Goal: Task Accomplishment & Management: Complete application form

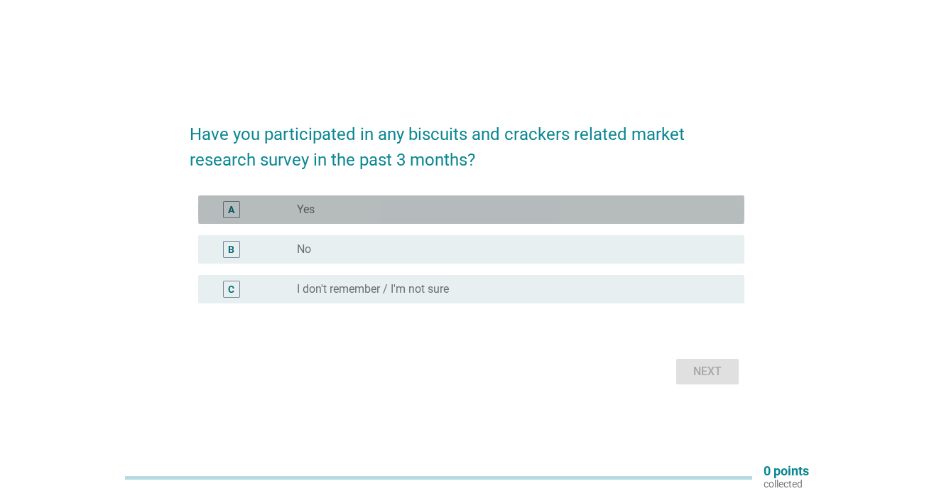
click at [489, 222] on div "A radio_button_unchecked Yes" at bounding box center [471, 209] width 546 height 28
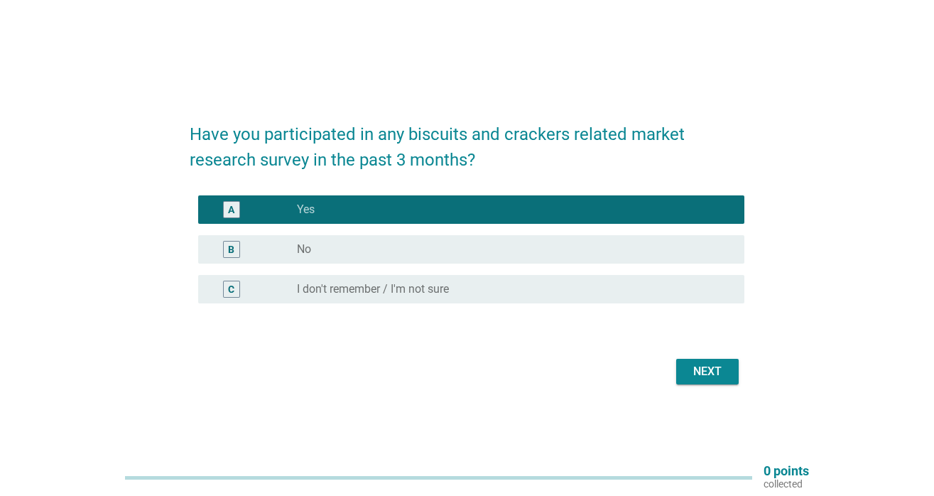
click at [564, 253] on div "radio_button_unchecked No" at bounding box center [509, 249] width 425 height 14
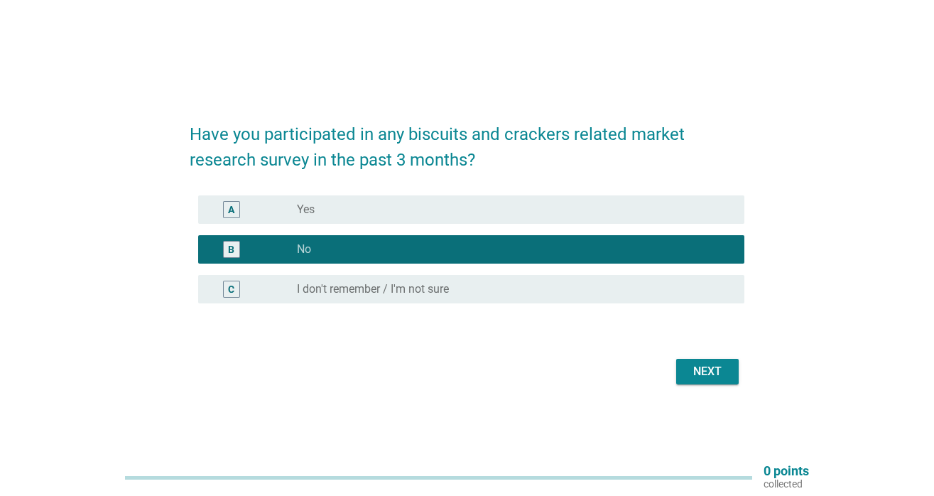
click at [577, 298] on div "C radio_button_unchecked I don't remember / I'm not sure" at bounding box center [471, 289] width 546 height 28
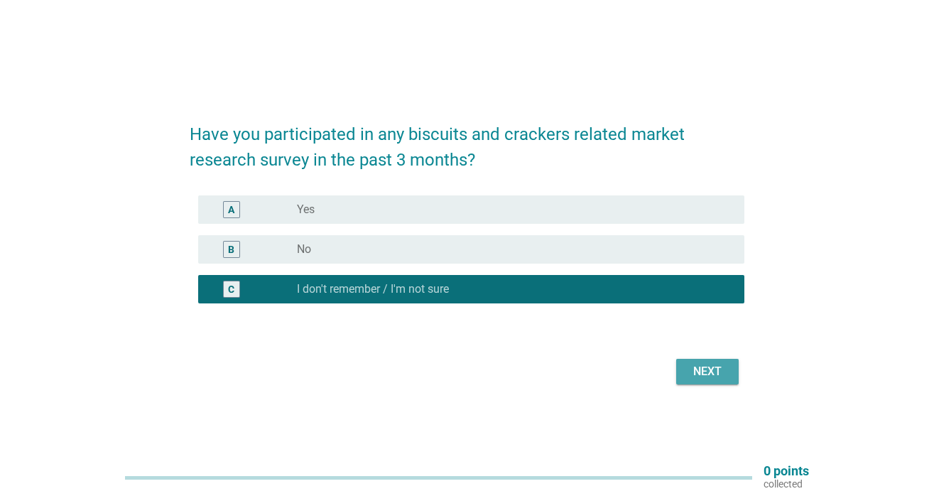
click at [690, 378] on div "Next" at bounding box center [707, 371] width 40 height 17
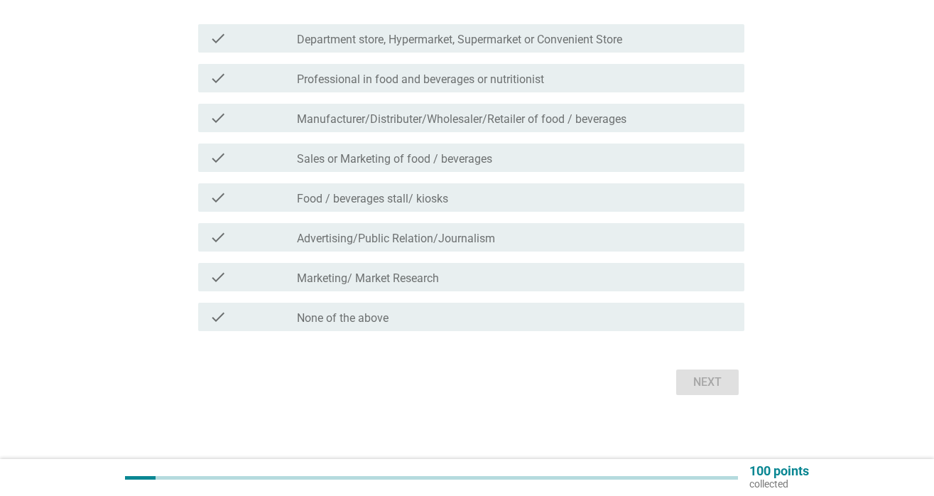
scroll to position [178, 0]
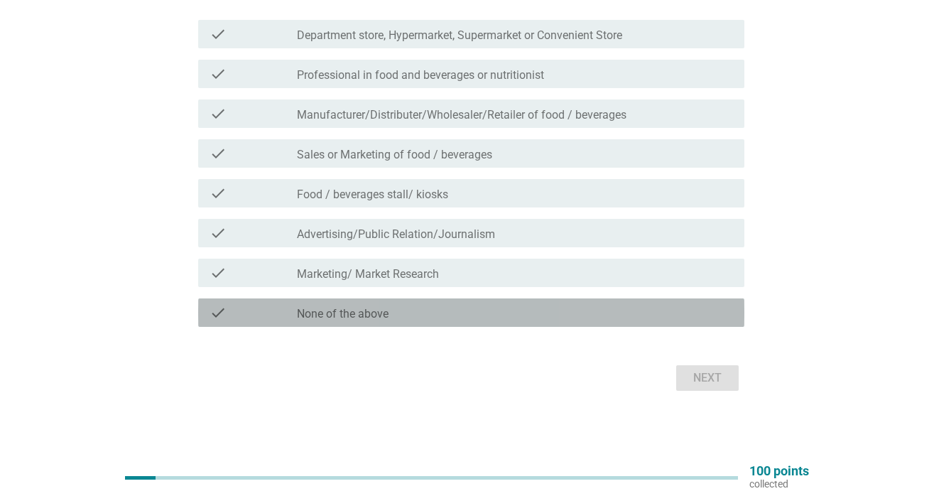
click at [608, 310] on div "check_box_outline_blank None of the above" at bounding box center [515, 312] width 436 height 17
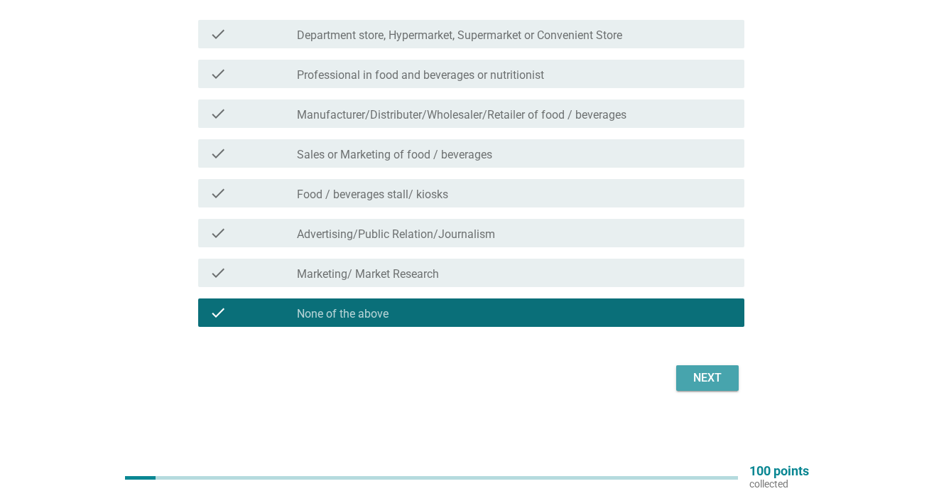
click at [720, 371] on div "Next" at bounding box center [707, 377] width 40 height 17
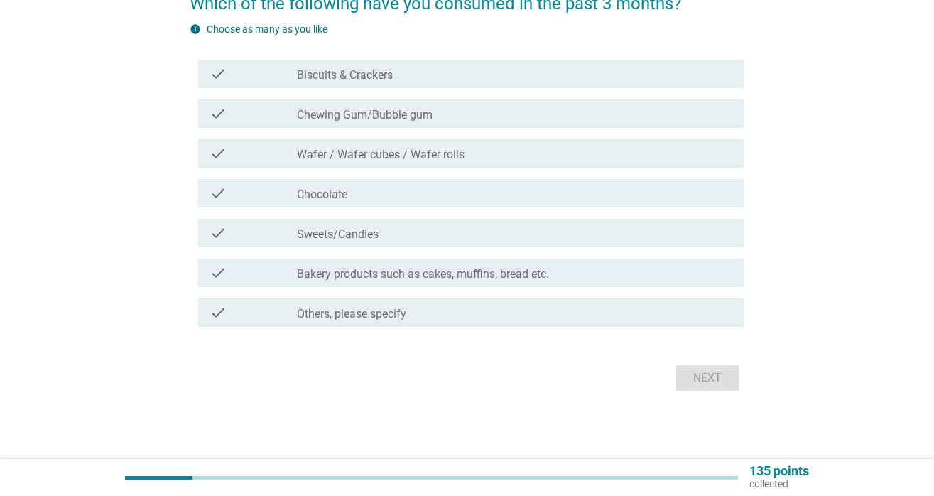
scroll to position [0, 0]
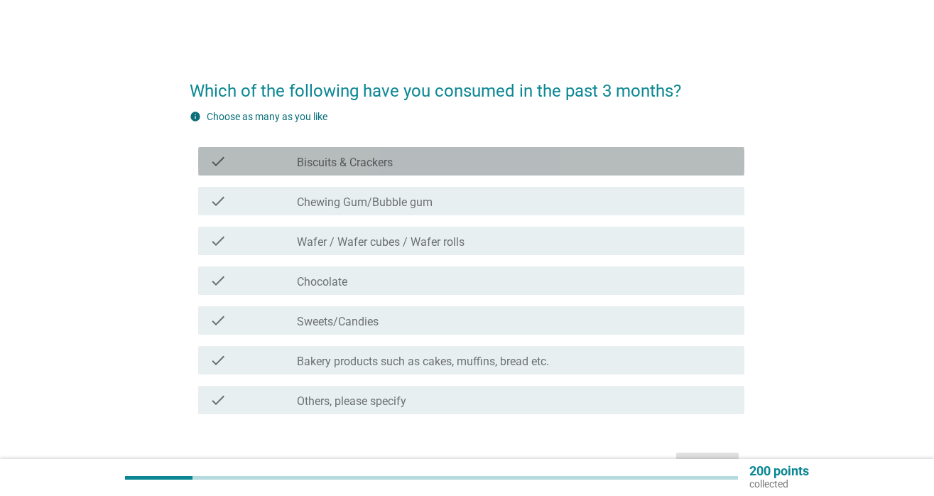
click at [534, 156] on div "check_box_outline_blank Biscuits & Crackers" at bounding box center [515, 161] width 436 height 17
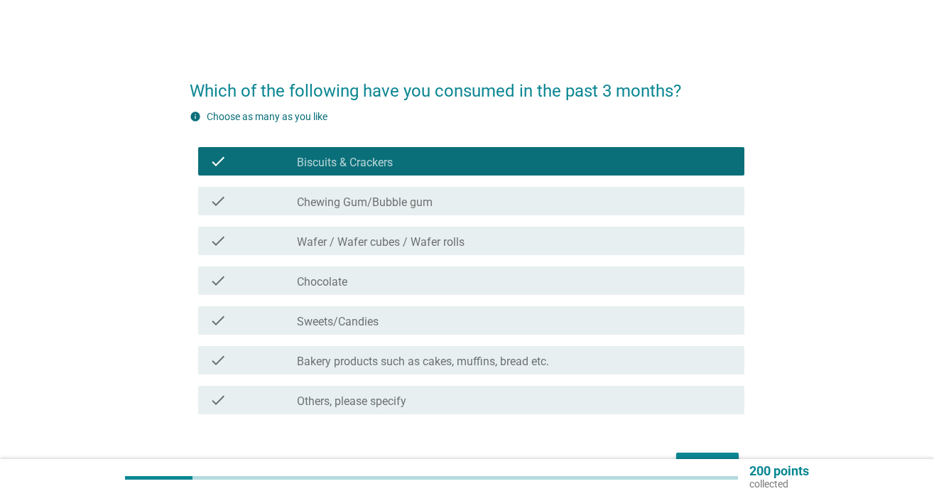
click at [509, 199] on div "check_box_outline_blank Chewing Gum/Bubble gum" at bounding box center [515, 200] width 436 height 17
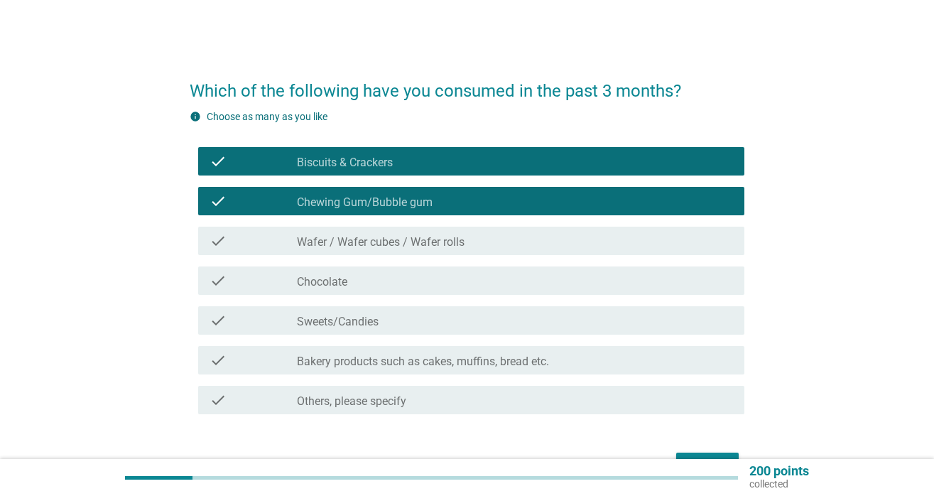
click at [480, 233] on div "check_box_outline_blank Wafer / Wafer cubes / Wafer rolls" at bounding box center [515, 240] width 436 height 17
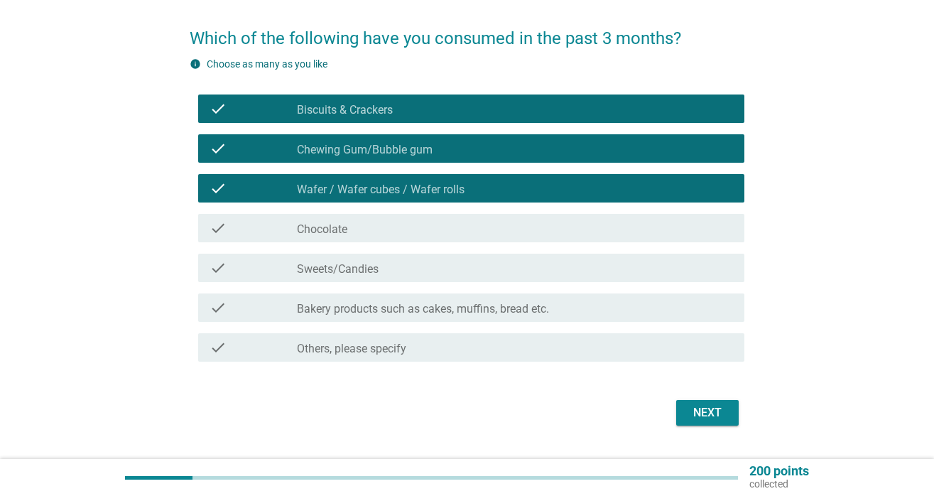
scroll to position [87, 0]
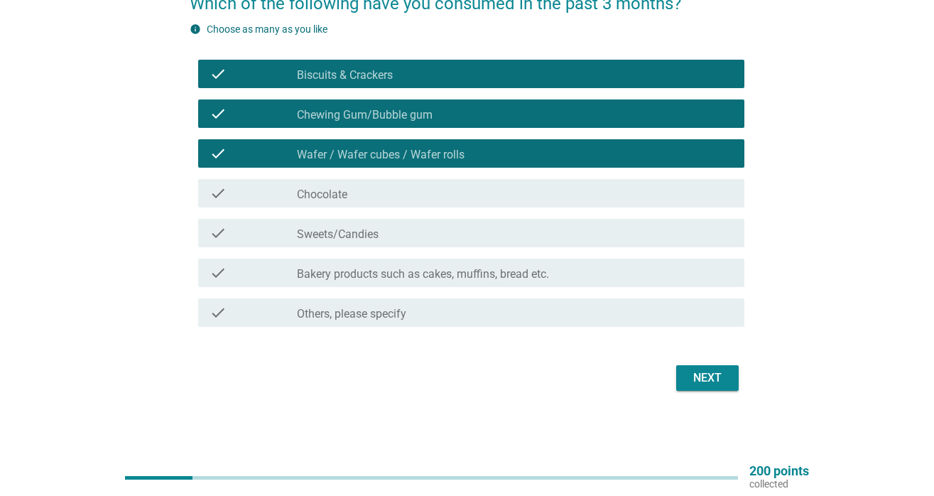
click at [427, 200] on div "check_box_outline_blank Chocolate" at bounding box center [515, 193] width 436 height 17
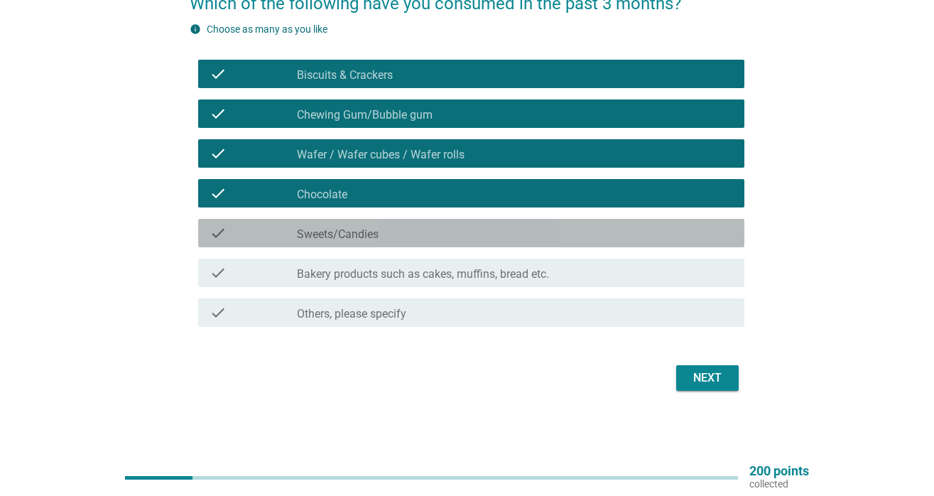
click at [424, 229] on div "check_box_outline_blank Sweets/Candies" at bounding box center [515, 232] width 436 height 17
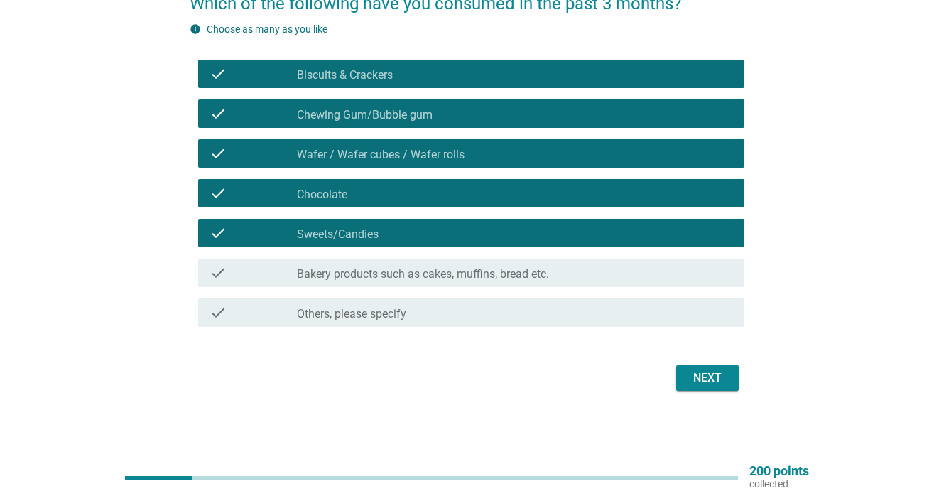
click at [425, 264] on div "check_box_outline_blank Bakery products such as cakes, muffins, bread etc." at bounding box center [515, 272] width 436 height 17
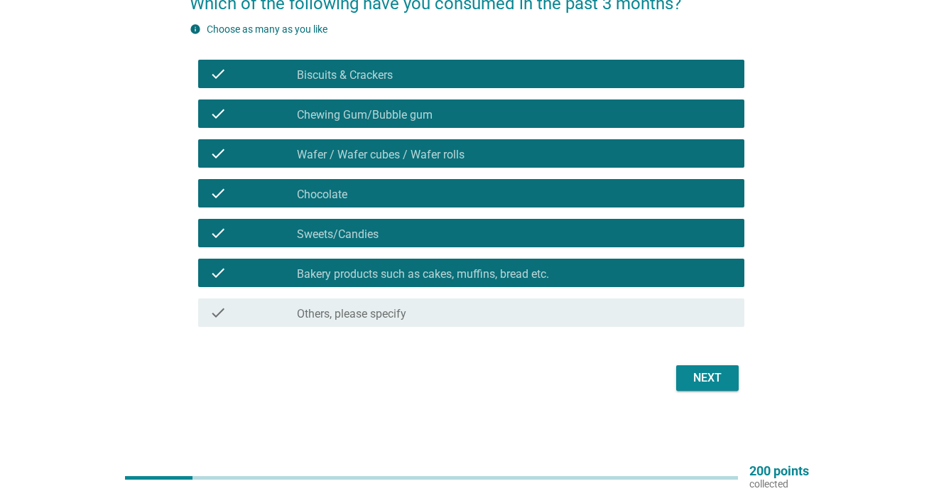
click at [706, 384] on div "Next" at bounding box center [707, 377] width 40 height 17
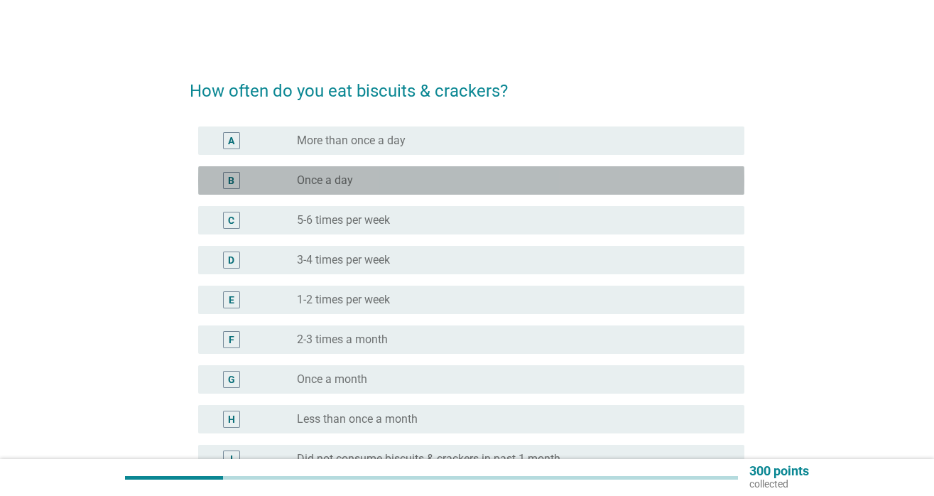
click at [473, 177] on div "radio_button_unchecked Once a day" at bounding box center [509, 180] width 425 height 14
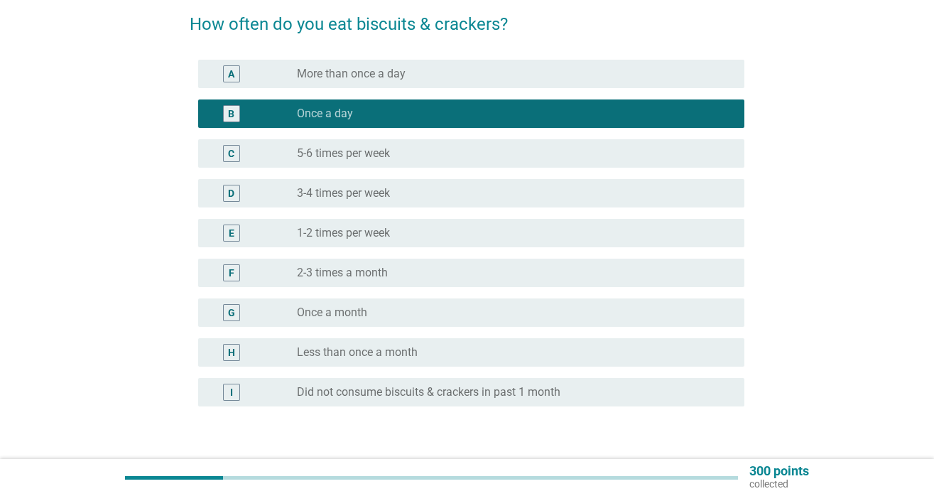
scroll to position [163, 0]
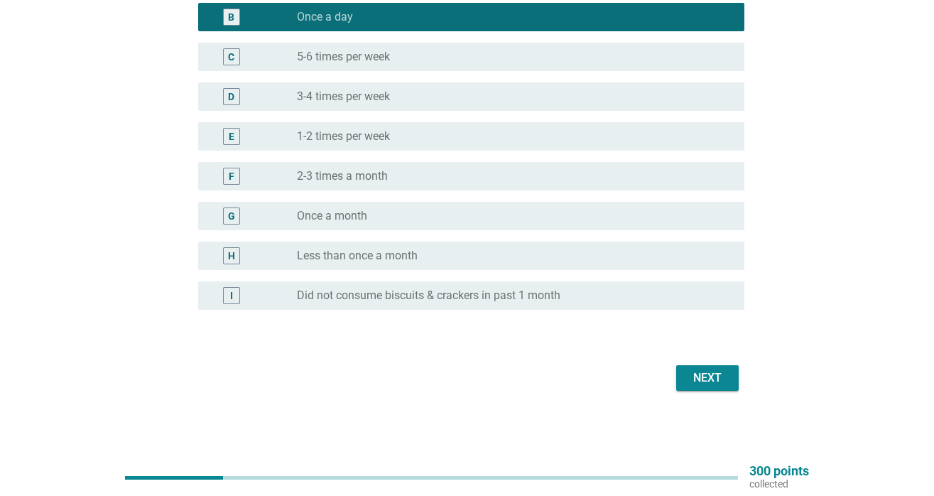
click at [712, 376] on div "Next" at bounding box center [707, 377] width 40 height 17
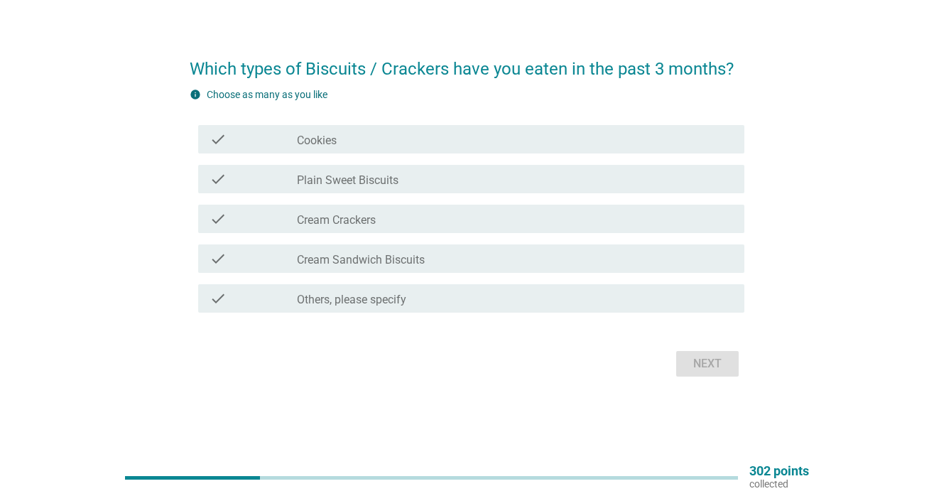
scroll to position [0, 0]
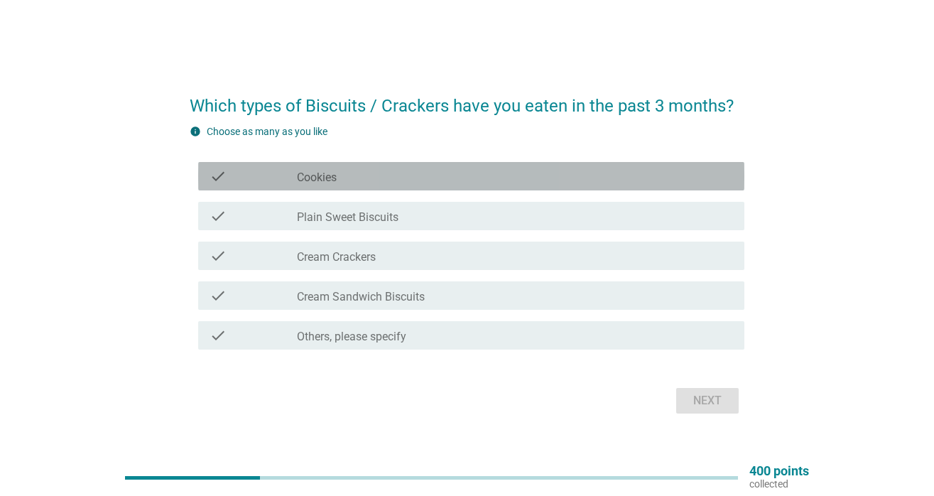
click at [557, 178] on div "check_box_outline_blank Cookies" at bounding box center [515, 176] width 436 height 17
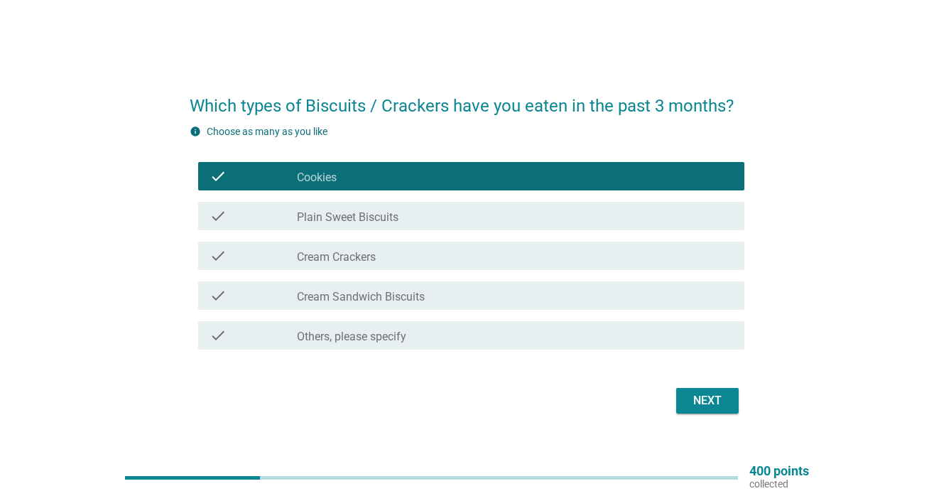
click at [524, 224] on div "check check_box_outline_blank Plain Sweet Biscuits" at bounding box center [471, 216] width 546 height 28
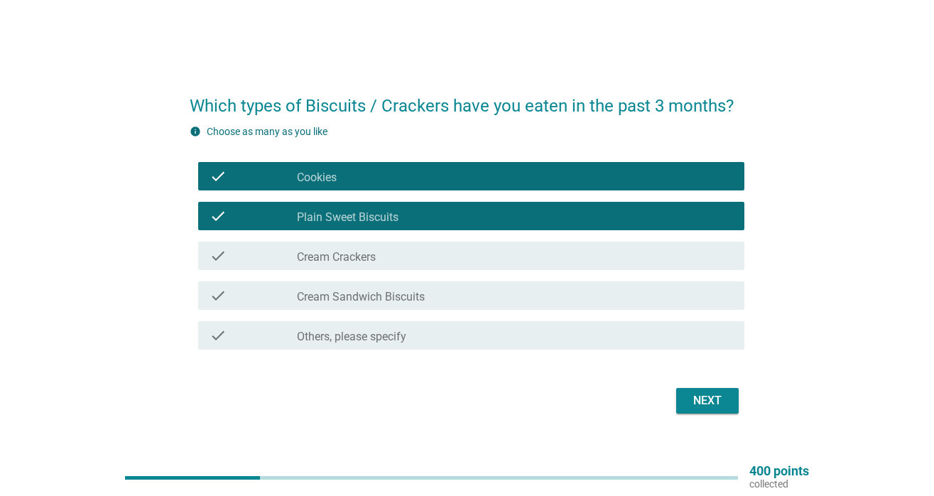
click at [501, 256] on div "check_box_outline_blank Cream Crackers" at bounding box center [515, 255] width 436 height 17
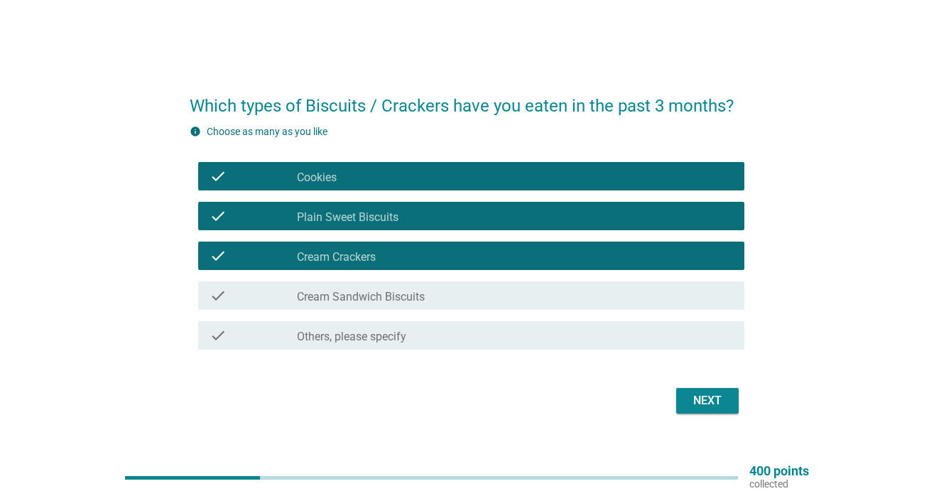
click at [486, 295] on div "check_box_outline_blank Cream Sandwich Biscuits" at bounding box center [515, 295] width 436 height 17
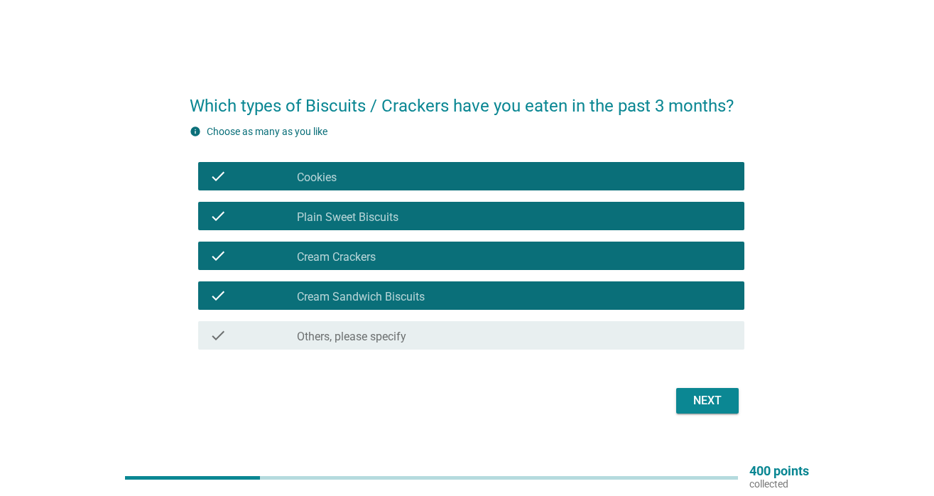
scroll to position [37, 0]
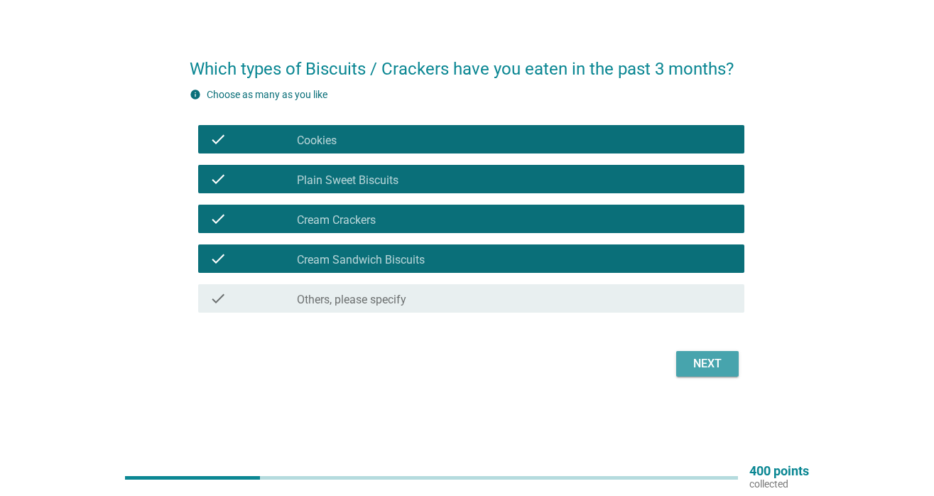
click at [694, 375] on button "Next" at bounding box center [707, 364] width 62 height 26
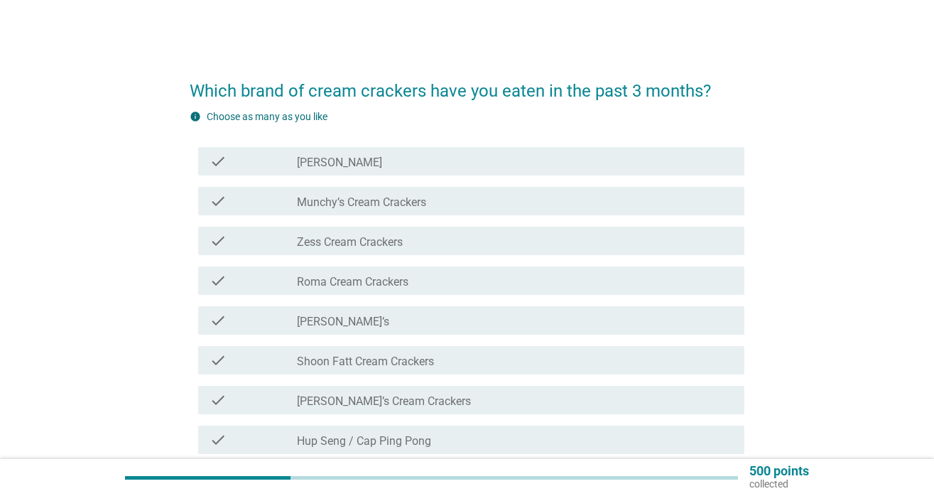
click at [512, 165] on div "check_box_outline_blank [PERSON_NAME]" at bounding box center [515, 161] width 436 height 17
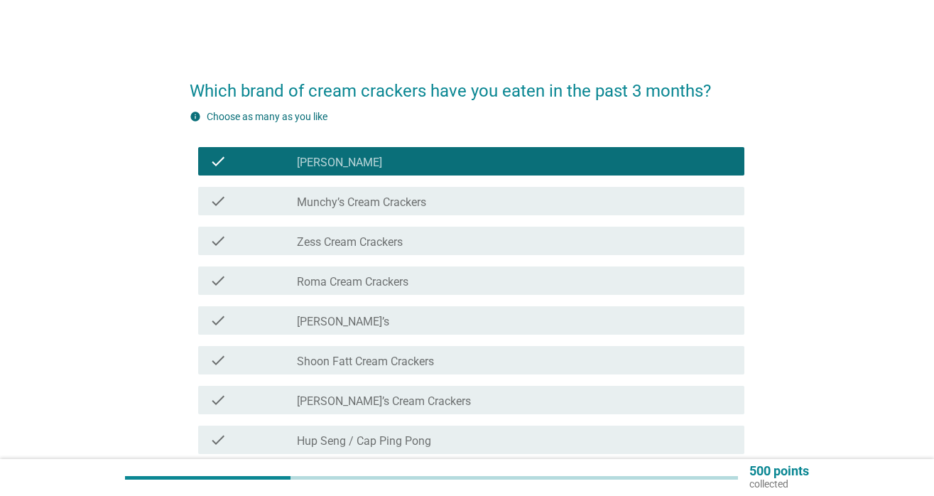
click at [486, 202] on div "check_box_outline_blank Munchy’s Cream Crackers" at bounding box center [515, 200] width 436 height 17
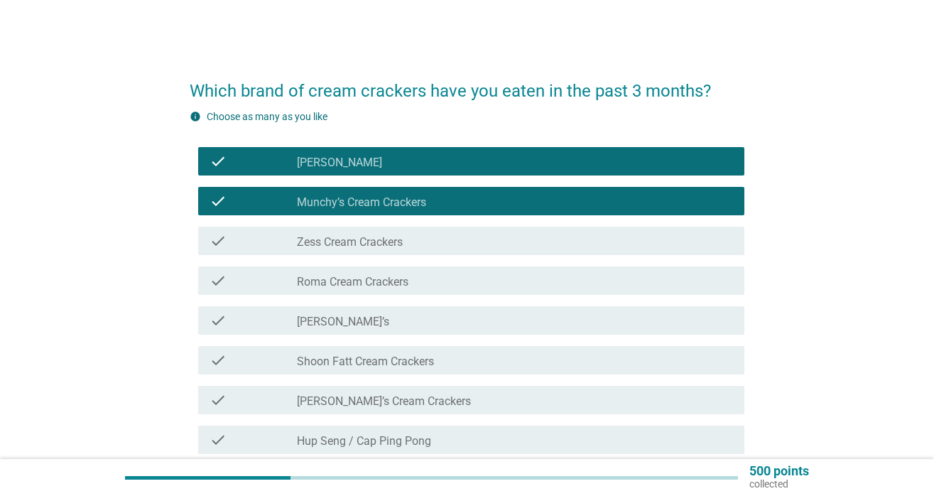
click at [462, 281] on div "check_box_outline_blank Roma Cream Crackers" at bounding box center [515, 280] width 436 height 17
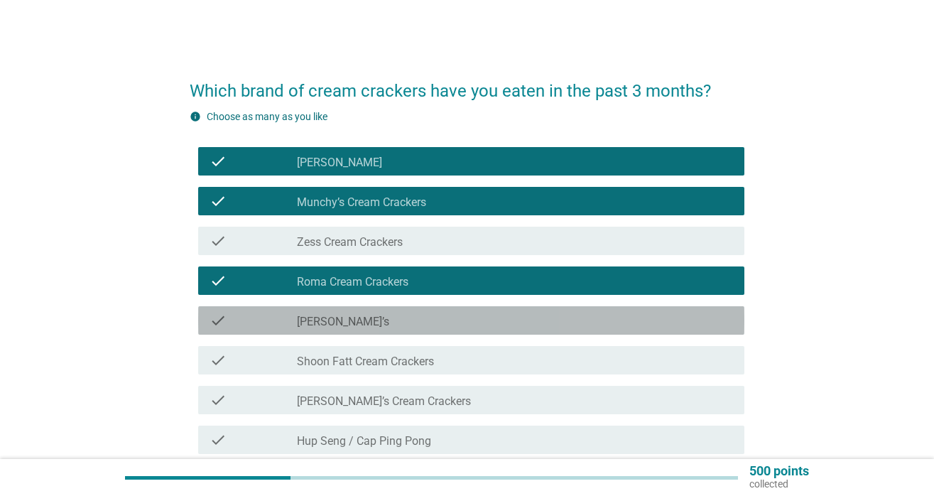
click at [441, 323] on div "check_box_outline_blank [PERSON_NAME]’s" at bounding box center [515, 320] width 436 height 17
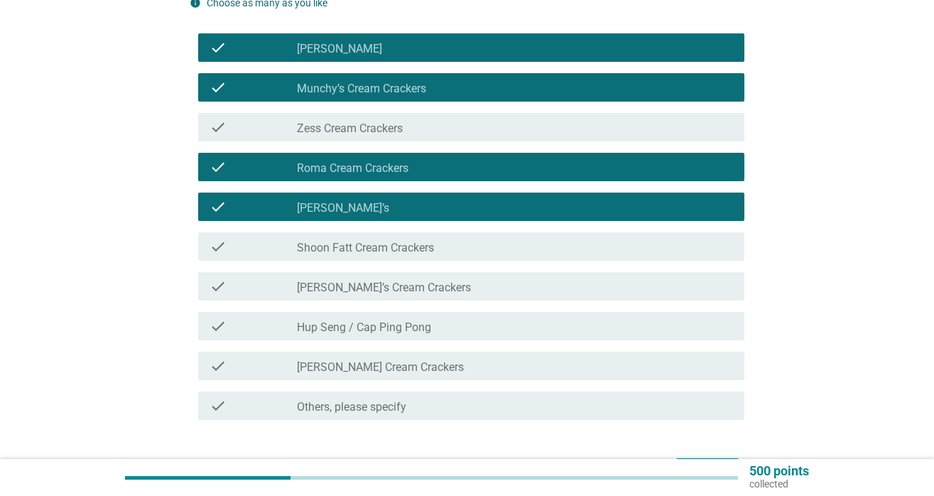
scroll to position [125, 0]
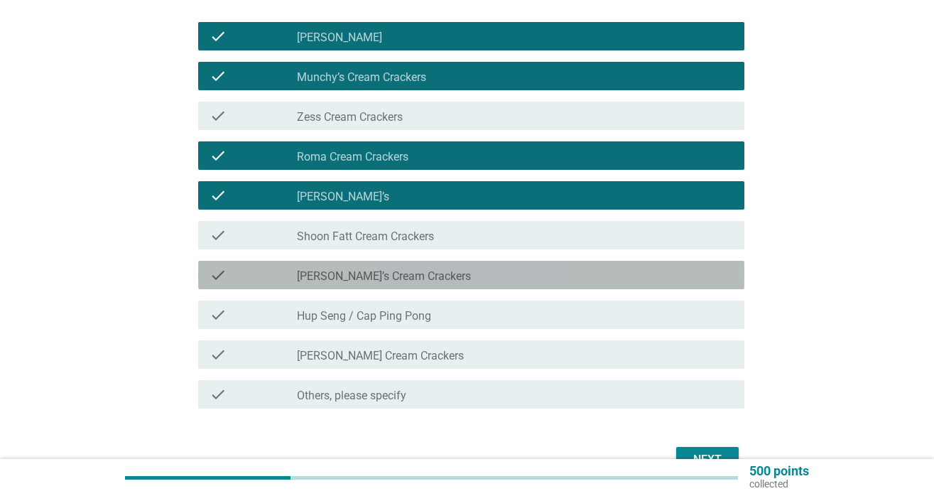
click at [428, 286] on div "check check_box_outline_blank [PERSON_NAME]’s Cream Crackers" at bounding box center [471, 275] width 546 height 28
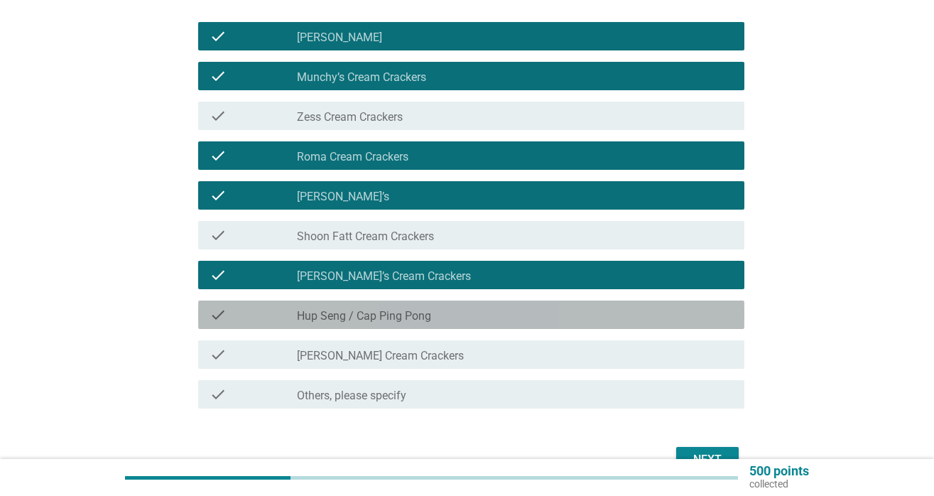
click at [420, 312] on label "Hup Seng / Cap Ping Pong" at bounding box center [364, 316] width 134 height 14
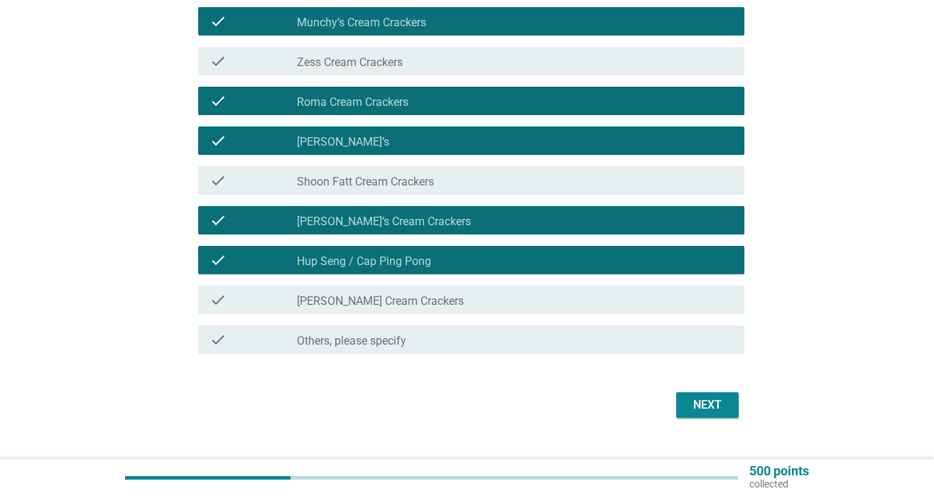
scroll to position [207, 0]
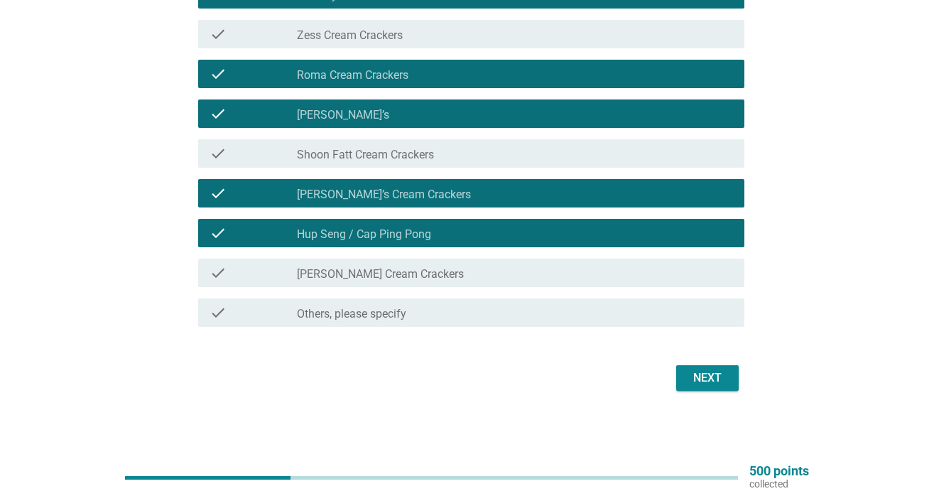
click at [418, 287] on div "check check_box_outline_blank [PERSON_NAME] Cream Crackers" at bounding box center [467, 273] width 555 height 40
click at [510, 283] on div "check check_box_outline_blank [PERSON_NAME] Cream Crackers" at bounding box center [471, 273] width 546 height 28
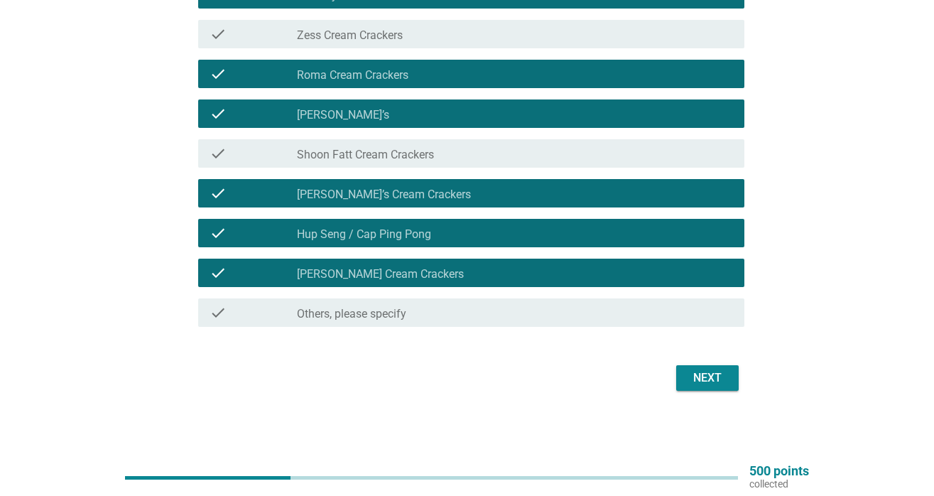
click at [707, 383] on div "Next" at bounding box center [707, 377] width 40 height 17
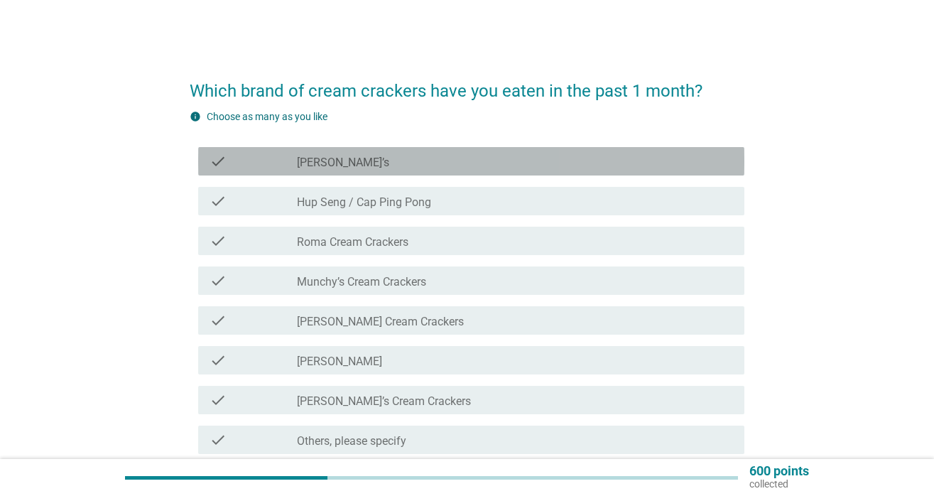
click at [486, 158] on div "check_box_outline_blank [PERSON_NAME]’s" at bounding box center [515, 161] width 436 height 17
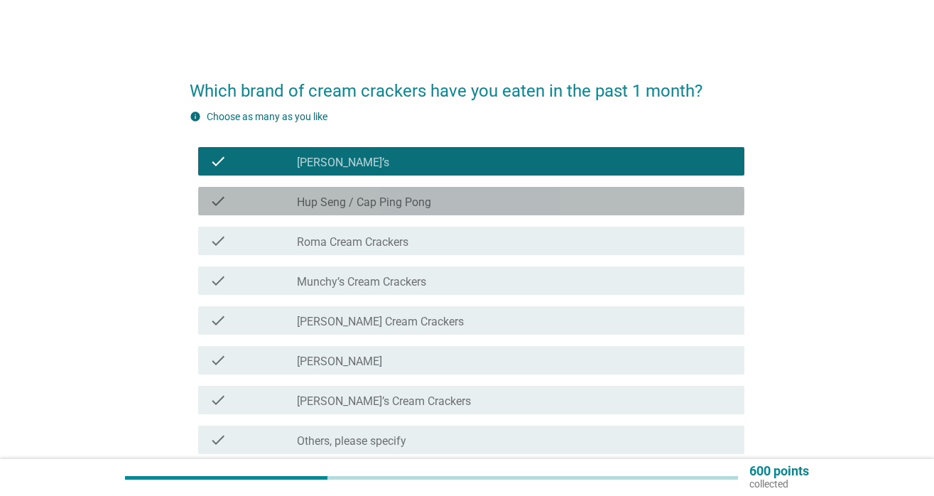
click at [466, 201] on div "check_box_outline_blank Hup Seng / Cap Ping Pong" at bounding box center [515, 200] width 436 height 17
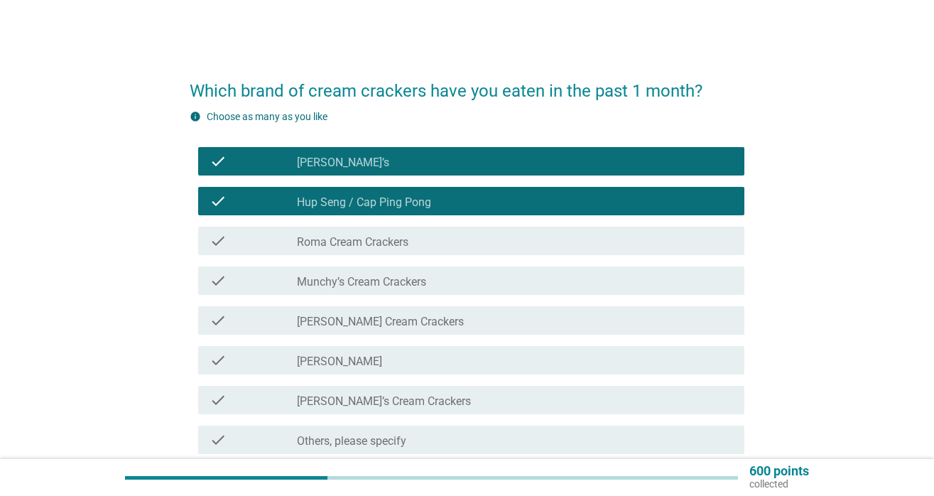
click at [456, 241] on div "check_box_outline_blank Roma Cream Crackers" at bounding box center [515, 240] width 436 height 17
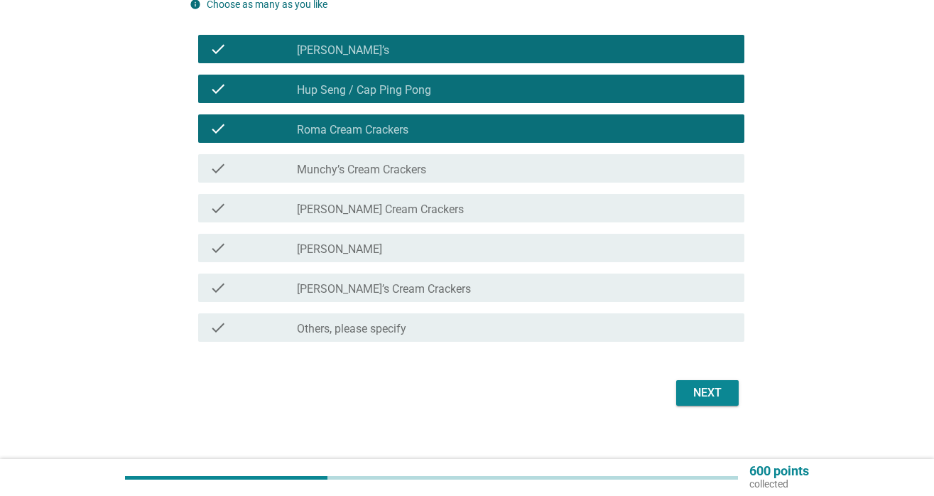
scroll to position [127, 0]
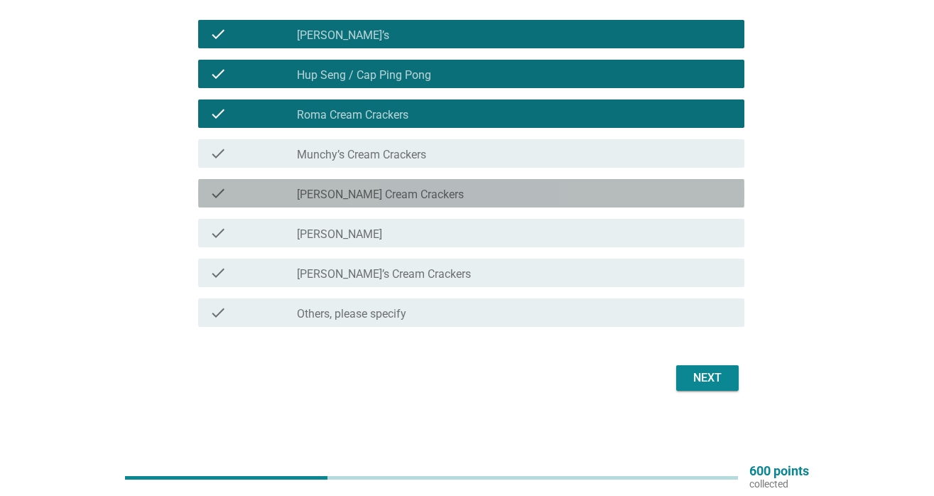
click at [493, 194] on div "check_box_outline_blank [PERSON_NAME] Cream Crackers" at bounding box center [515, 193] width 436 height 17
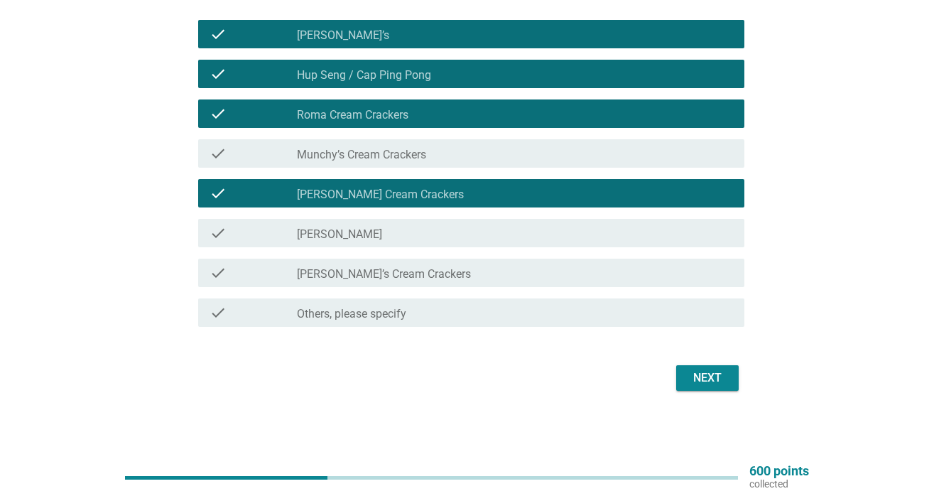
click at [689, 370] on div "Next" at bounding box center [707, 377] width 40 height 17
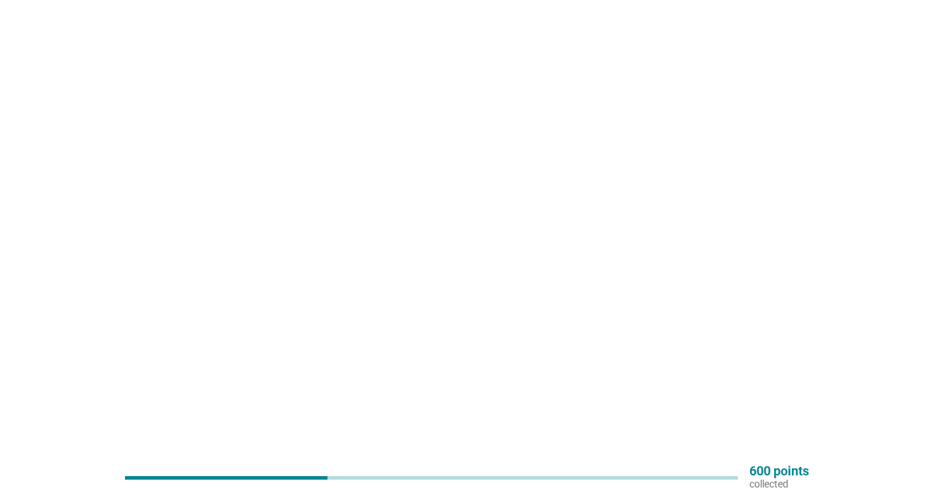
scroll to position [0, 0]
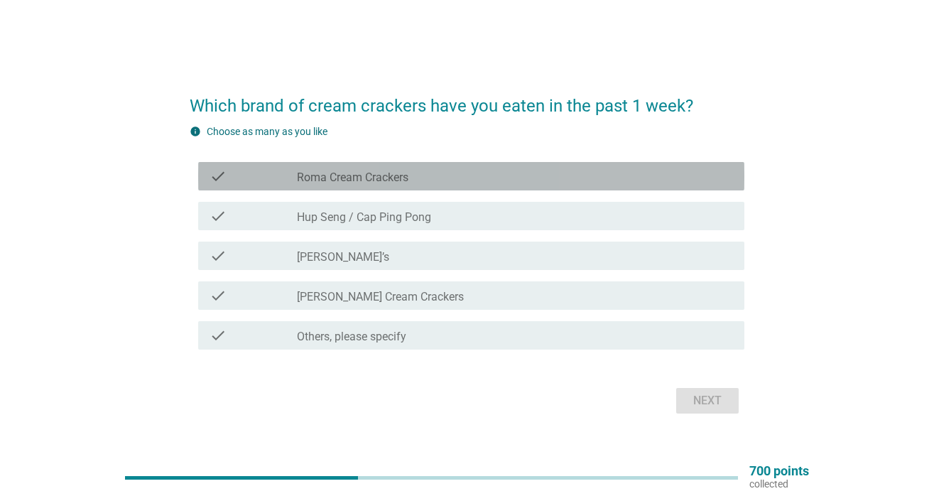
click at [509, 173] on div "check_box Roma Cream Crackers" at bounding box center [515, 176] width 436 height 17
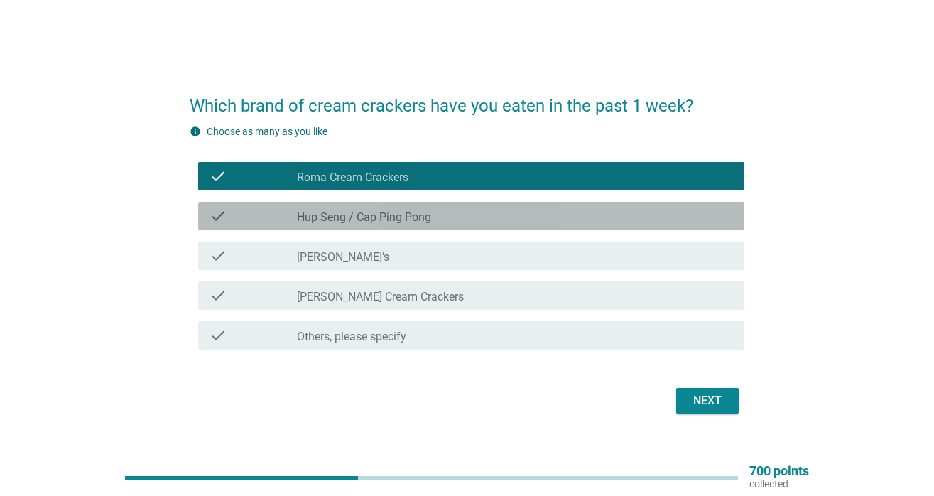
click at [492, 217] on div "check_box_outline_blank Hup Seng / Cap Ping Pong" at bounding box center [515, 215] width 436 height 17
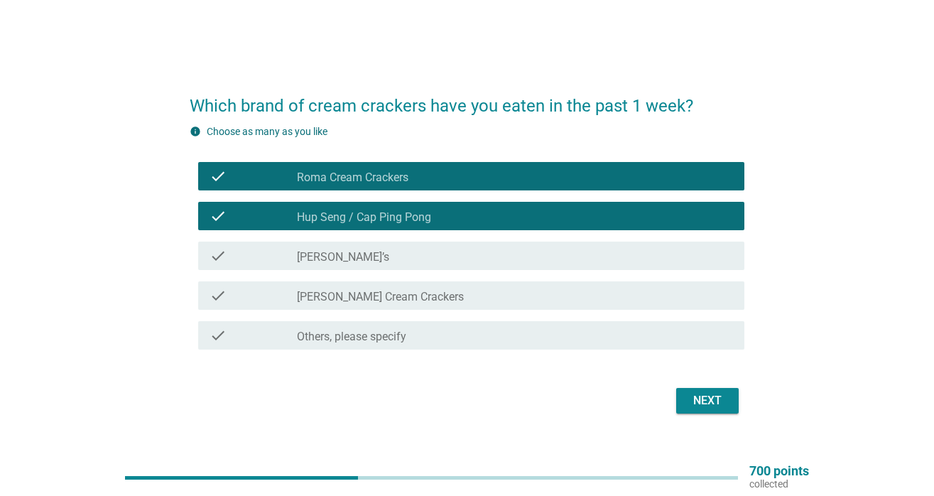
click at [485, 218] on div "check_box_outline_blank Hup Seng / Cap Ping Pong" at bounding box center [515, 215] width 436 height 17
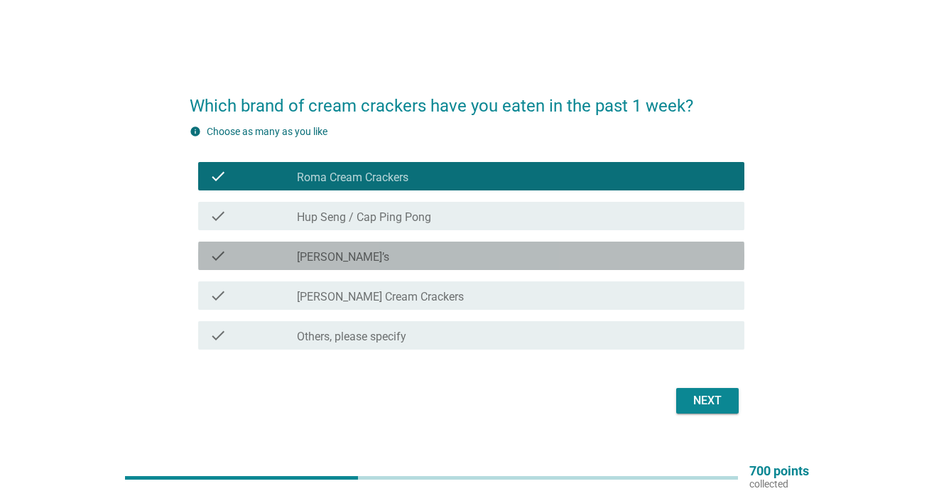
click at [462, 262] on div "check_box [PERSON_NAME]’s" at bounding box center [515, 255] width 436 height 17
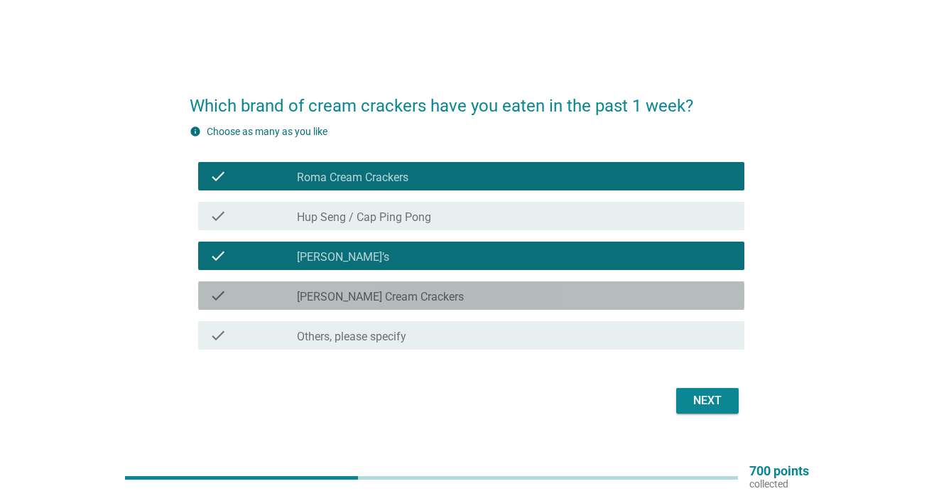
click at [455, 290] on div "check_box [PERSON_NAME] Cream Crackers" at bounding box center [515, 295] width 436 height 17
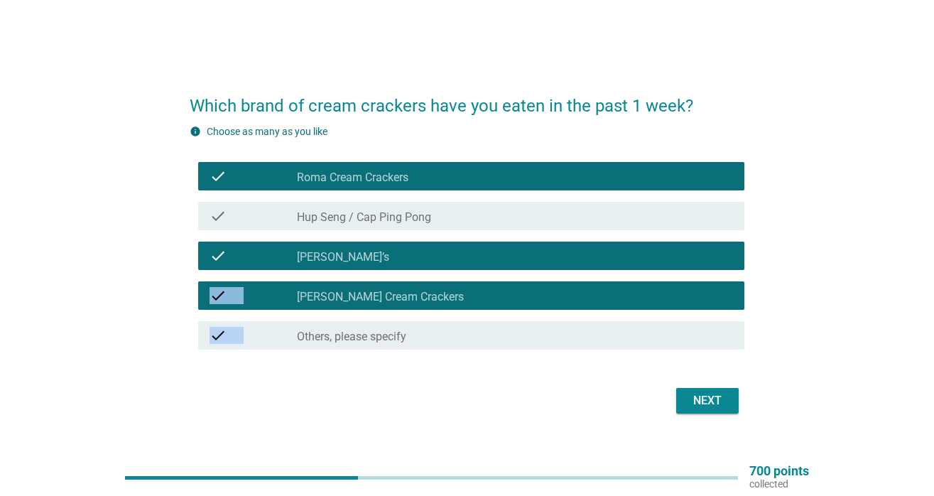
drag, startPoint x: 777, startPoint y: 401, endPoint x: 577, endPoint y: 251, distance: 249.6
click at [578, 251] on div "Which brand of cream crackers have you eaten in the past 1 week? info Choose as…" at bounding box center [467, 247] width 866 height 361
click at [555, 222] on div "check_box_outline_blank Hup Seng / Cap Ping Pong" at bounding box center [515, 215] width 436 height 17
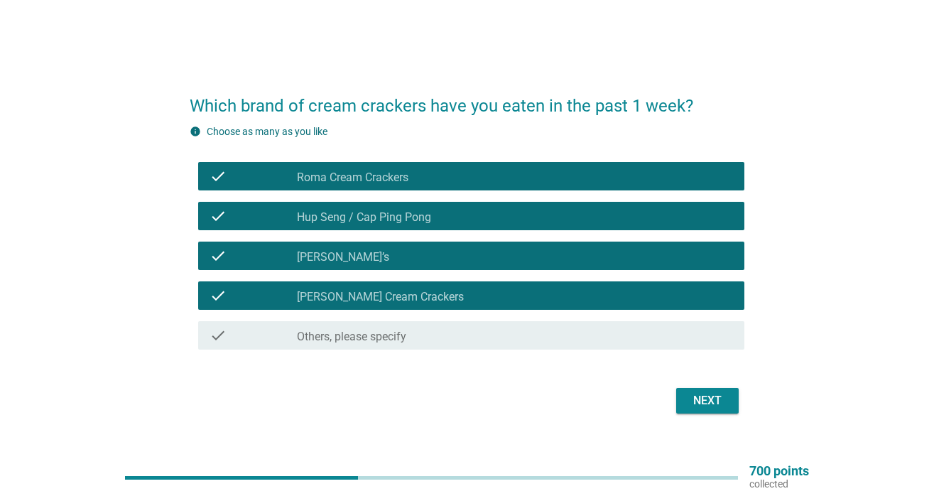
click at [807, 391] on div "Which brand of cream crackers have you eaten in the past 1 week? info Choose as…" at bounding box center [467, 247] width 866 height 361
click at [732, 400] on button "Next" at bounding box center [707, 401] width 62 height 26
click at [675, 436] on div "Which brand of cream crackers have you eaten in the past 1 week? info Choose as…" at bounding box center [467, 248] width 900 height 396
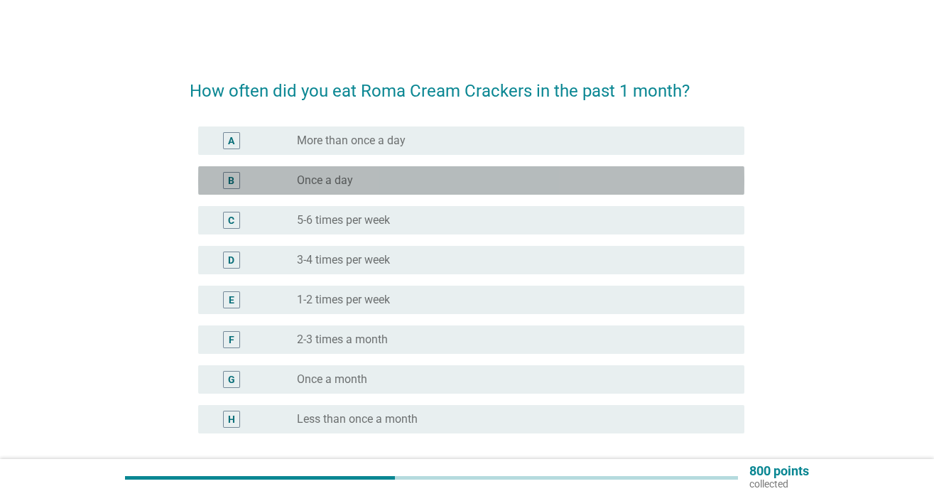
click at [533, 183] on div "radio_button_unchecked Once a day" at bounding box center [509, 180] width 425 height 14
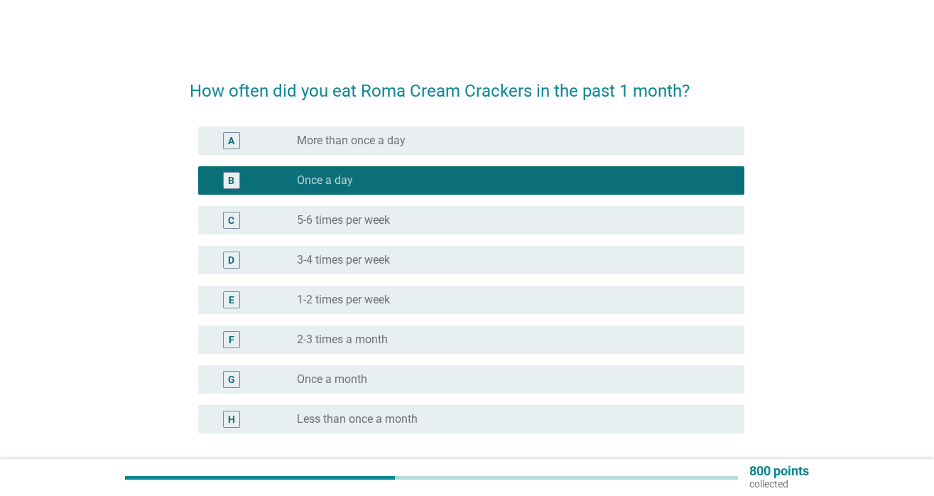
scroll to position [124, 0]
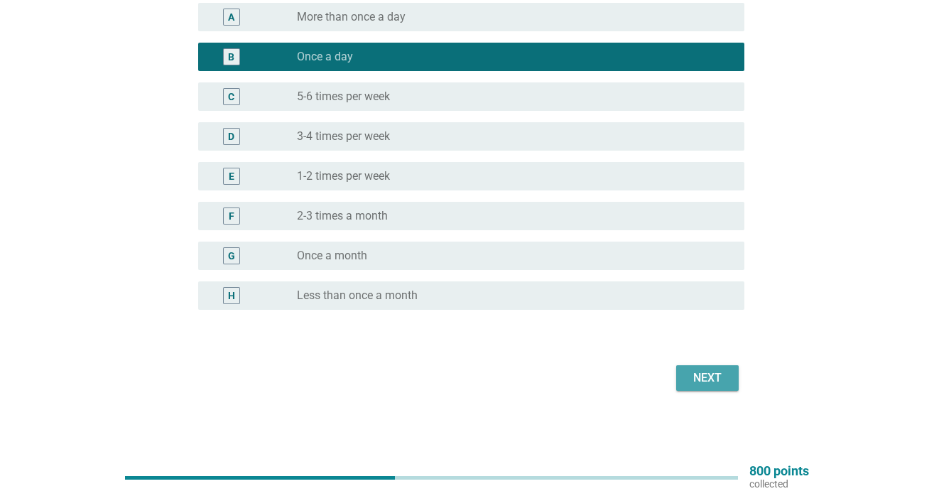
click at [702, 383] on div "Next" at bounding box center [707, 377] width 40 height 17
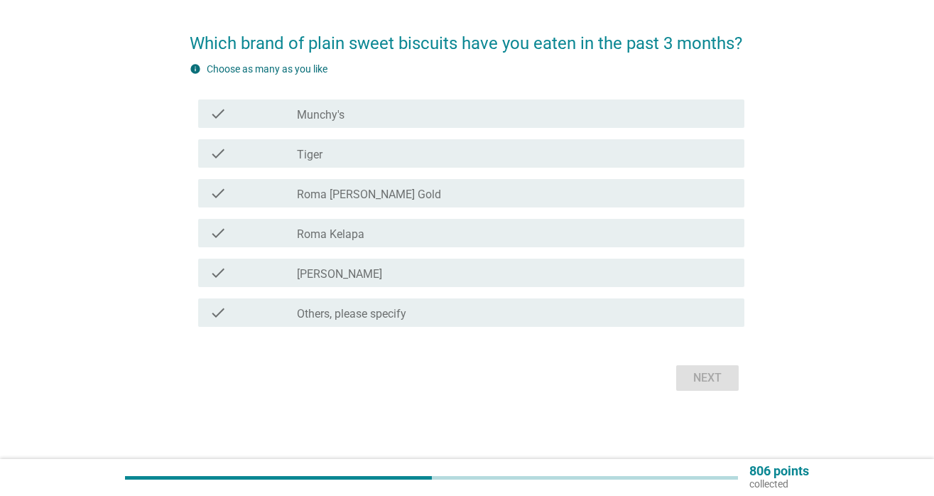
scroll to position [0, 0]
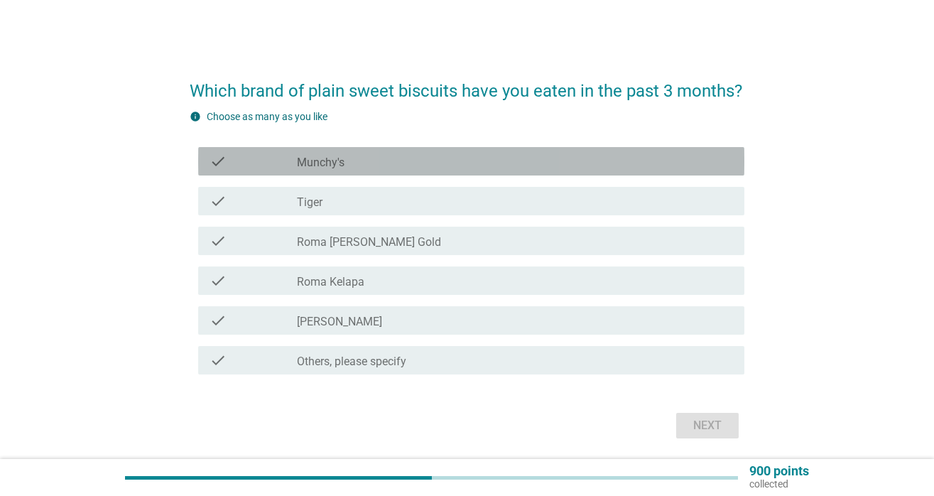
click at [572, 164] on div "check_box_outline_blank Munchy's" at bounding box center [515, 161] width 436 height 17
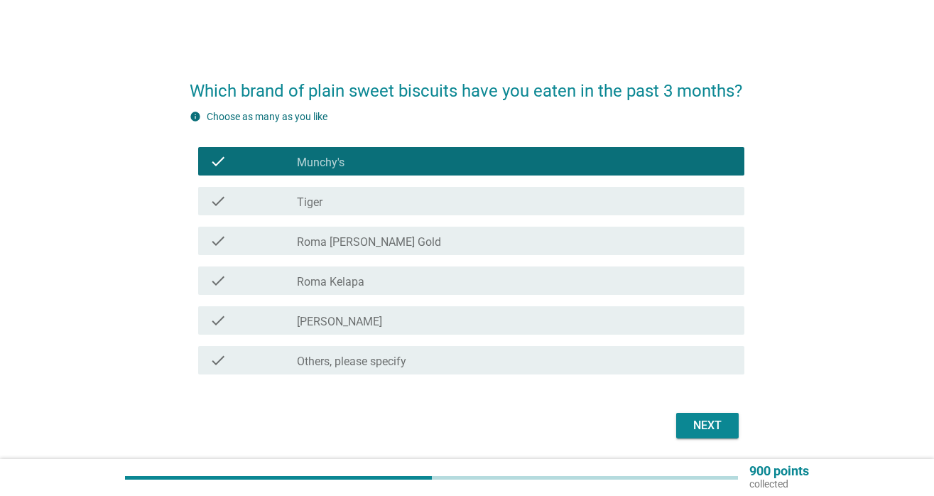
click at [555, 205] on div "check_box_outline_blank Tiger" at bounding box center [515, 200] width 436 height 17
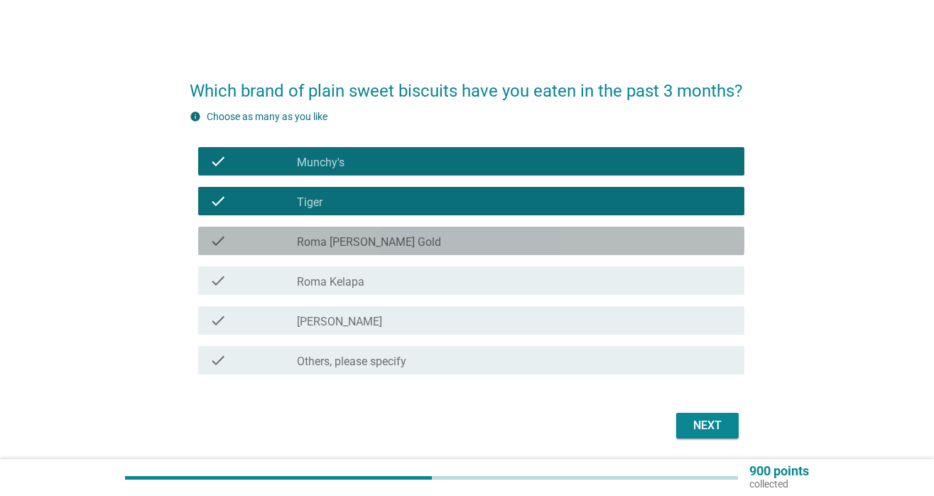
click at [540, 247] on div "check_box_outline_blank Roma [PERSON_NAME] Gold" at bounding box center [515, 240] width 436 height 17
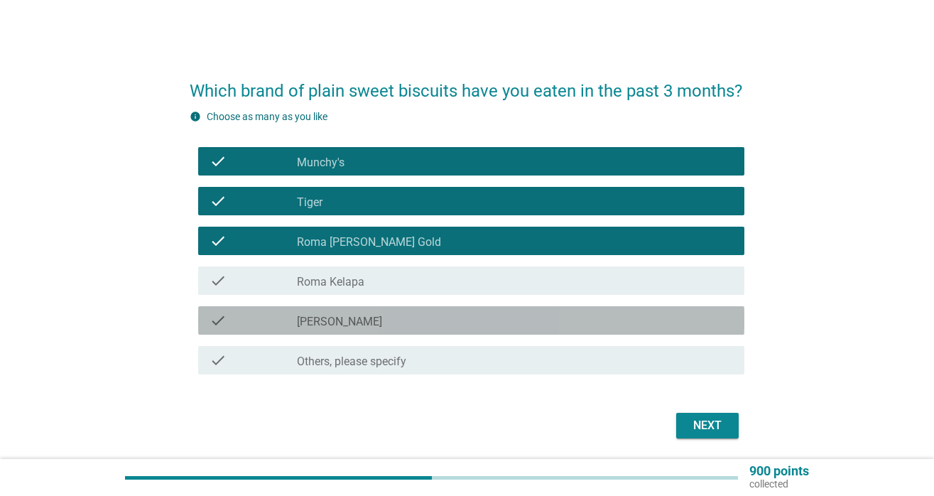
click at [509, 316] on div "check_box_outline_blank [PERSON_NAME]" at bounding box center [515, 320] width 436 height 17
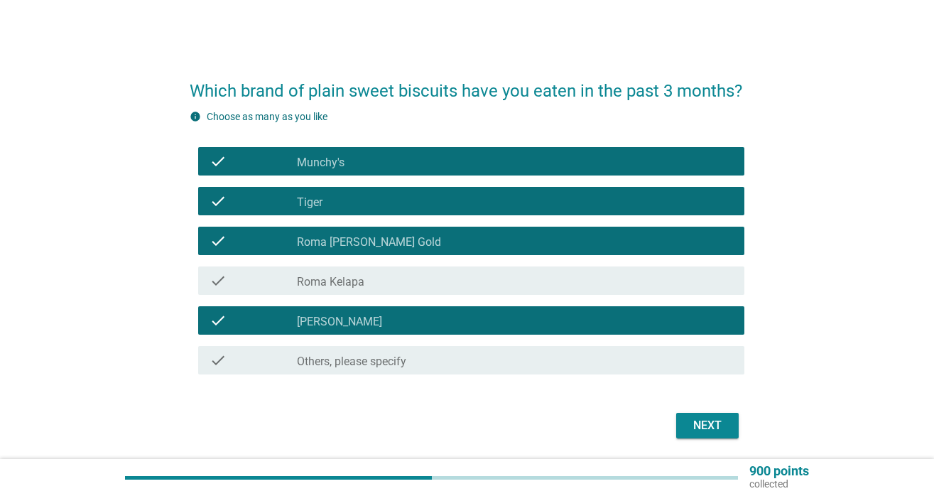
click at [699, 423] on div "Next" at bounding box center [707, 425] width 40 height 17
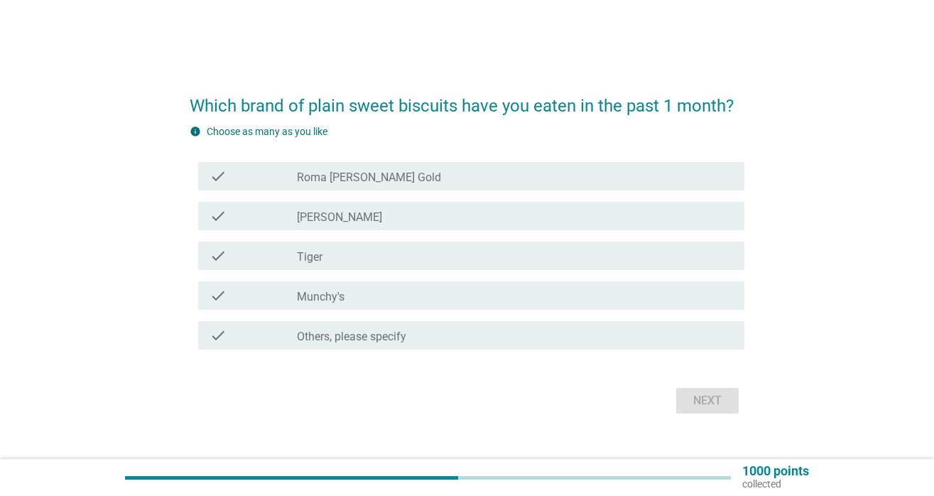
click at [608, 173] on div "check_box_outline_blank Roma [PERSON_NAME] Gold" at bounding box center [515, 176] width 436 height 17
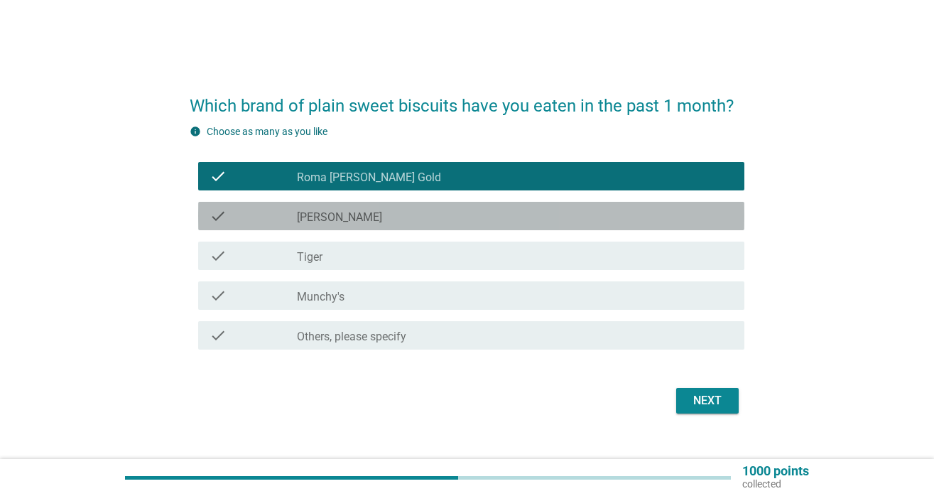
click at [587, 212] on div "check_box_outline_blank [PERSON_NAME]" at bounding box center [515, 215] width 436 height 17
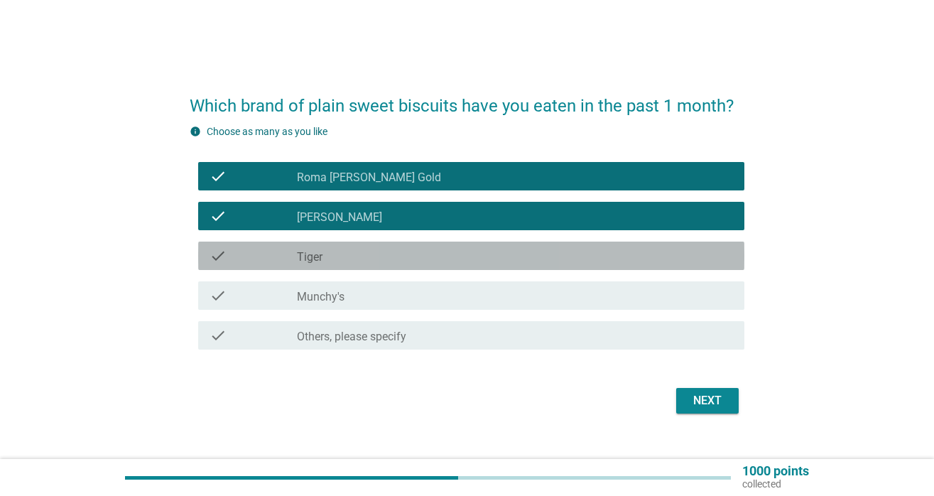
click at [573, 248] on div "check_box_outline_blank Tiger" at bounding box center [515, 255] width 436 height 17
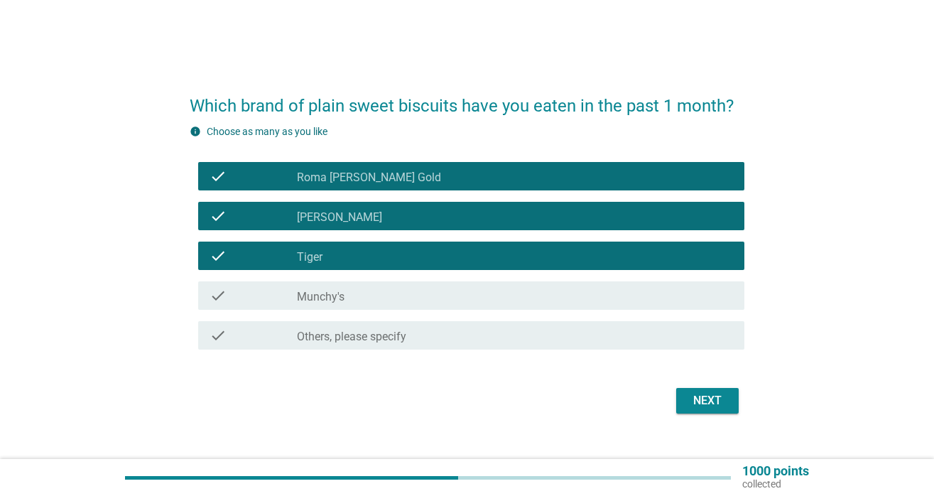
click at [566, 284] on div "check check_box_outline_blank Munchy's" at bounding box center [471, 295] width 546 height 28
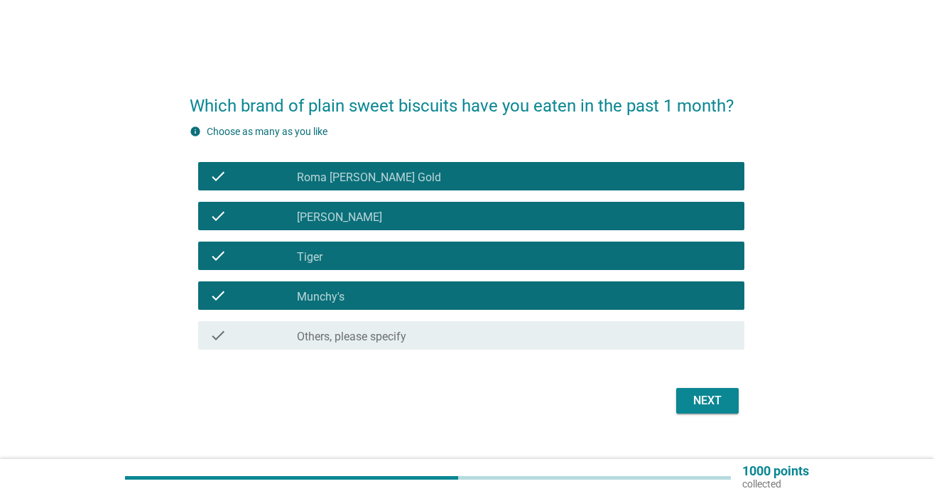
click at [687, 404] on div "Next" at bounding box center [707, 400] width 40 height 17
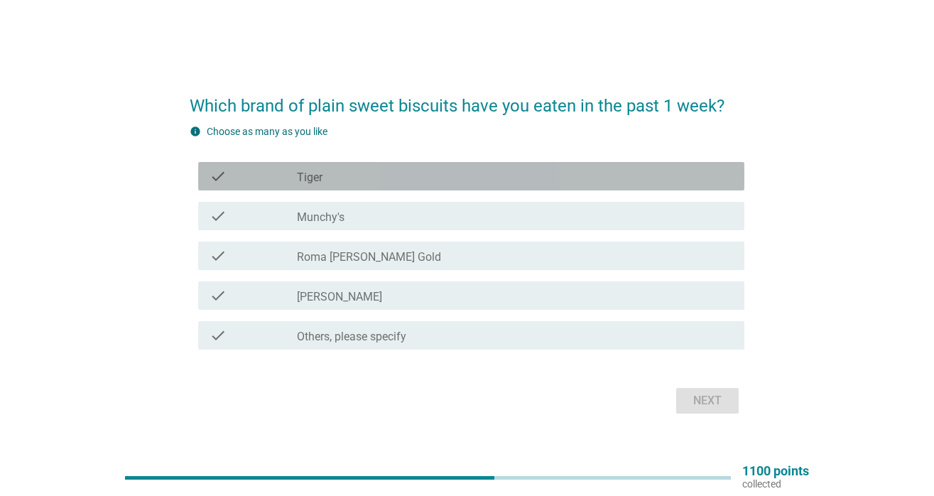
click at [550, 168] on div "check_box Tiger" at bounding box center [515, 176] width 436 height 17
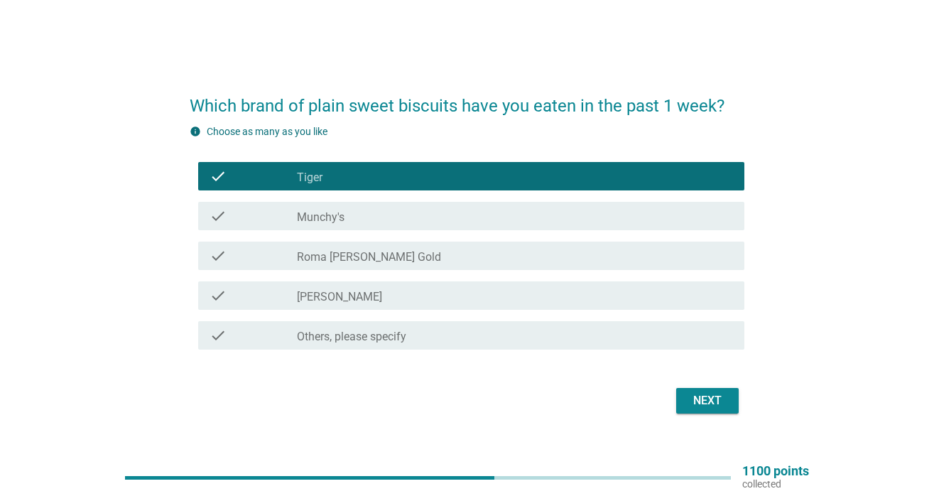
click at [542, 211] on div "check_box Munchy's" at bounding box center [515, 215] width 436 height 17
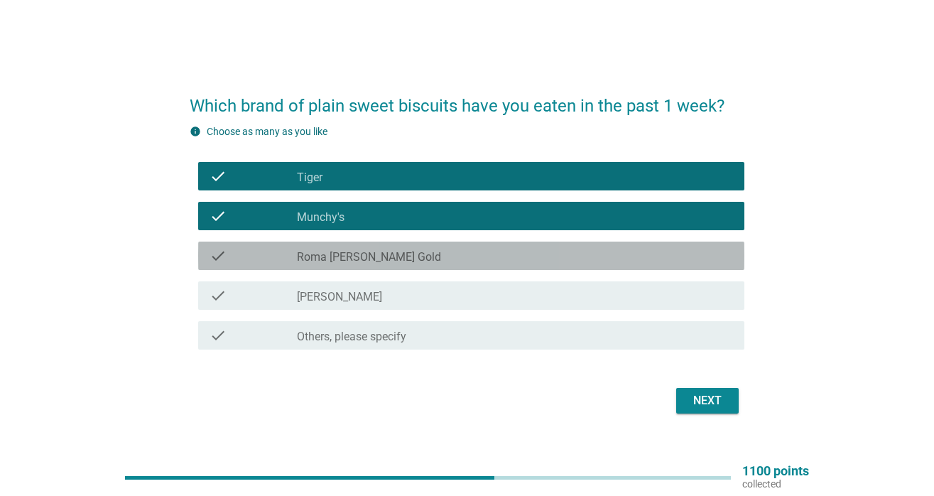
click at [527, 252] on div "check_box Roma [PERSON_NAME] Gold" at bounding box center [515, 255] width 436 height 17
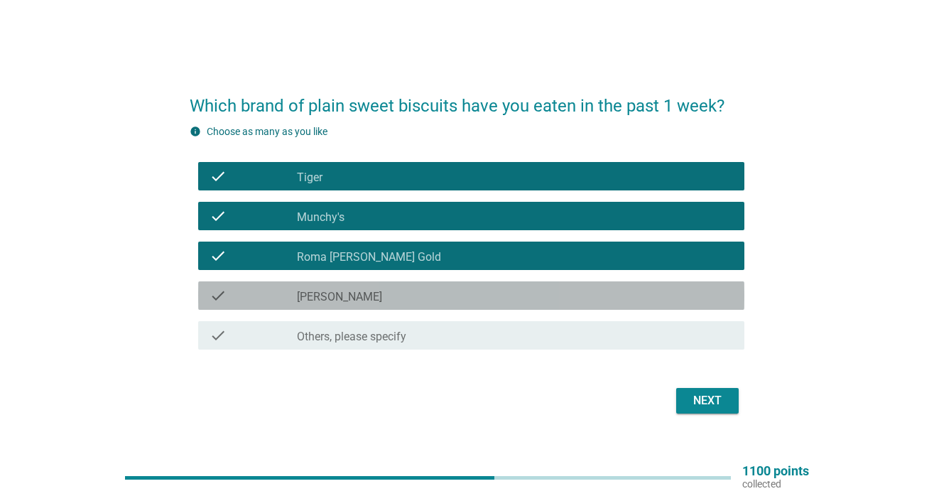
click at [522, 289] on div "check_box [PERSON_NAME]" at bounding box center [515, 295] width 436 height 17
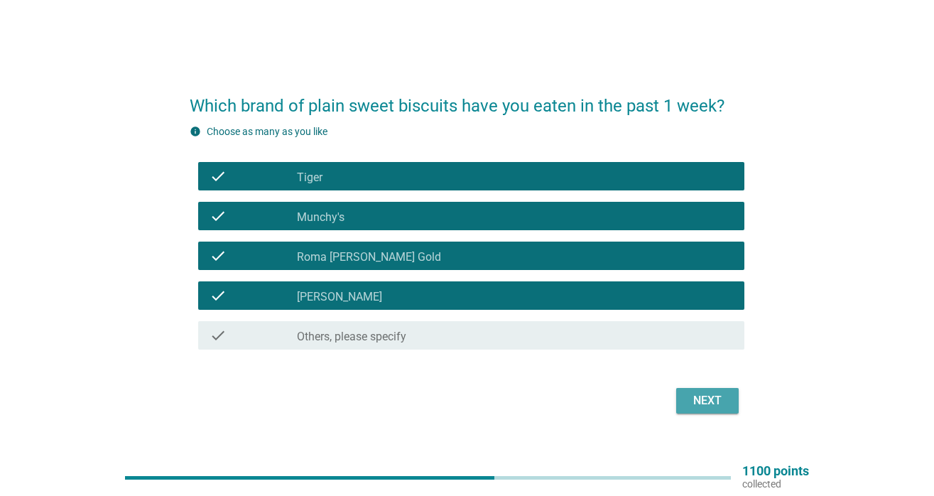
click at [696, 398] on div "Next" at bounding box center [707, 400] width 40 height 17
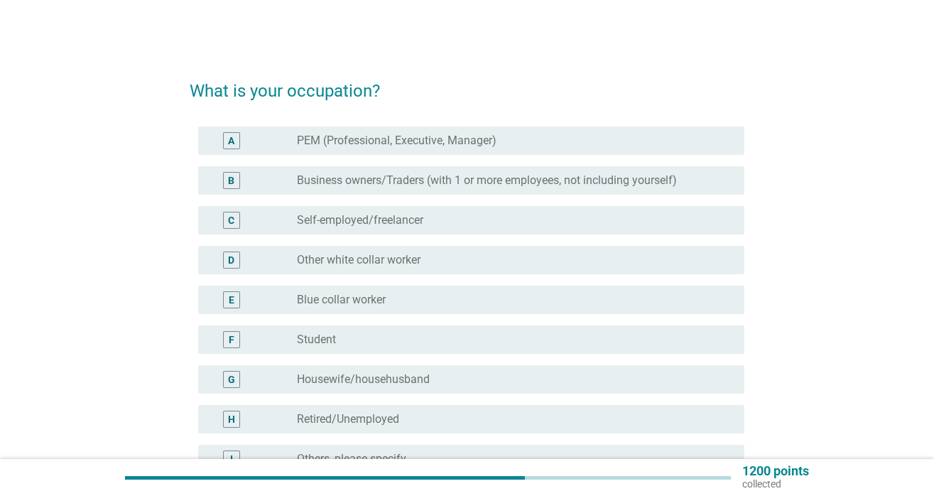
click at [458, 146] on label "PEM (Professional, Executive, Manager)" at bounding box center [397, 141] width 200 height 14
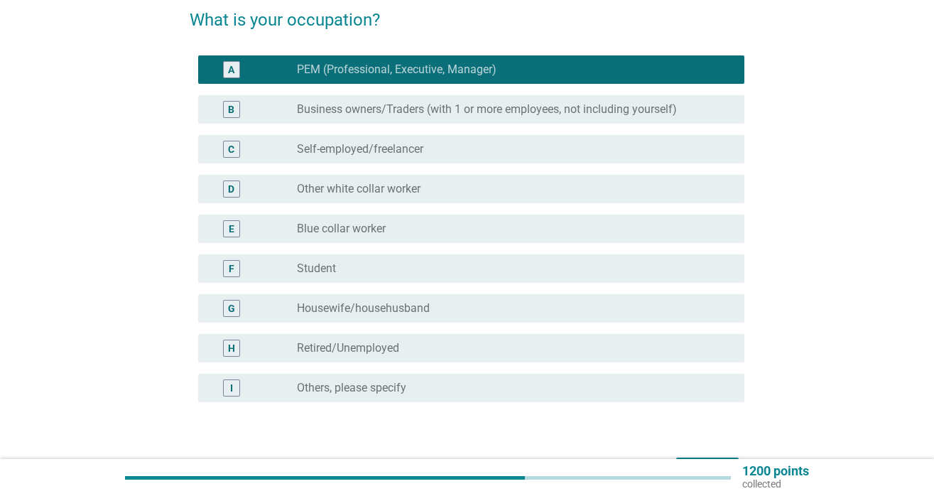
scroll to position [163, 0]
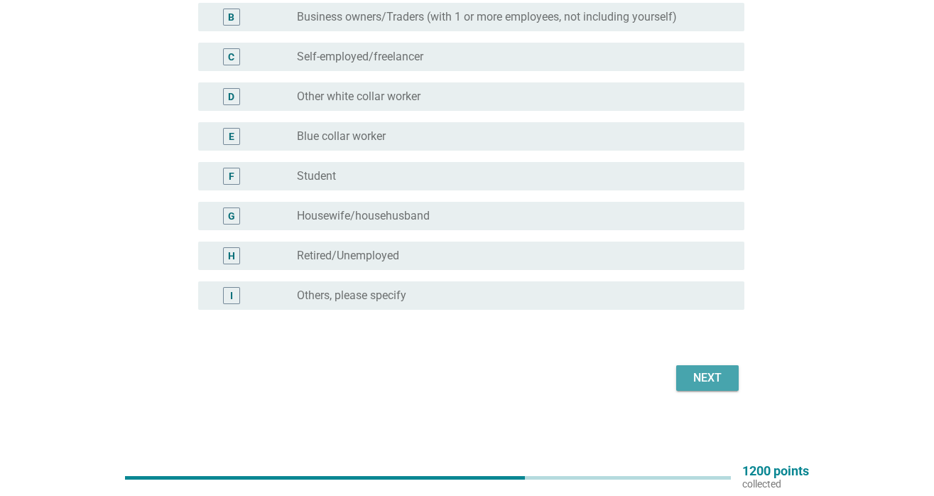
click at [706, 369] on div "Next" at bounding box center [707, 377] width 40 height 17
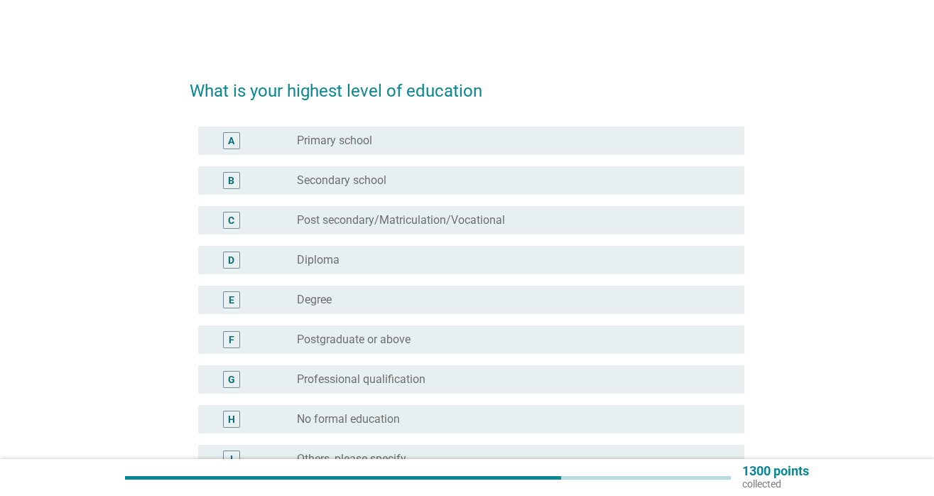
click at [457, 338] on div "radio_button_unchecked Postgraduate or above" at bounding box center [509, 339] width 425 height 14
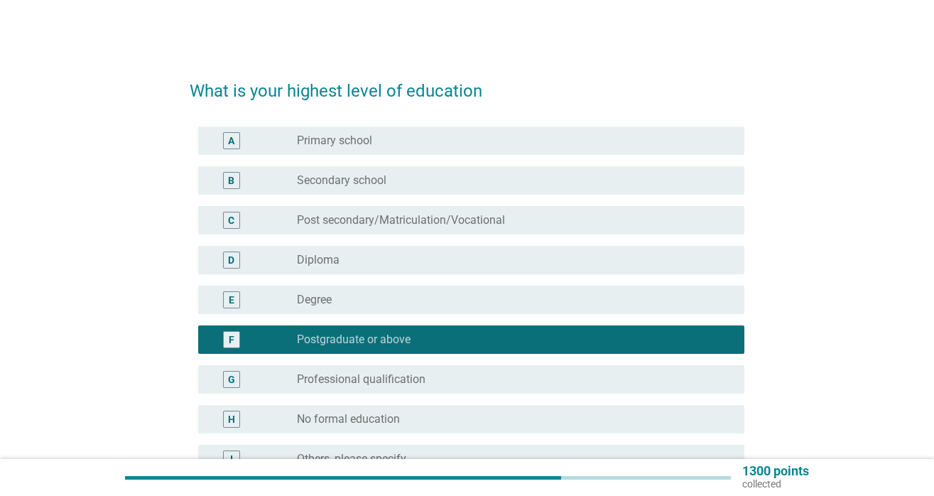
scroll to position [163, 0]
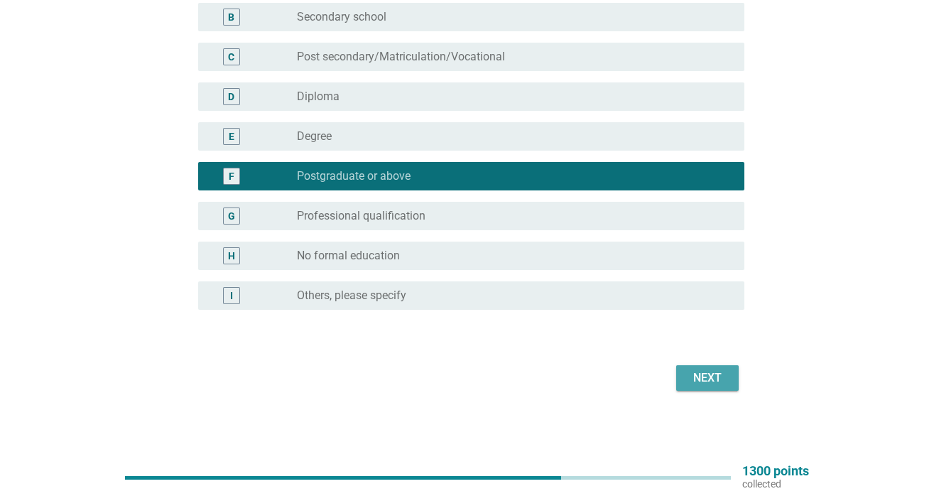
click at [700, 375] on div "Next" at bounding box center [707, 377] width 40 height 17
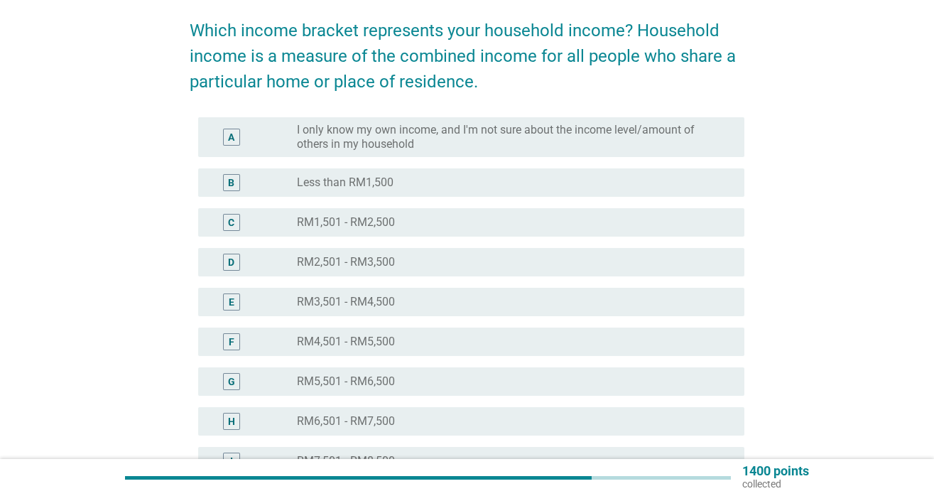
scroll to position [174, 0]
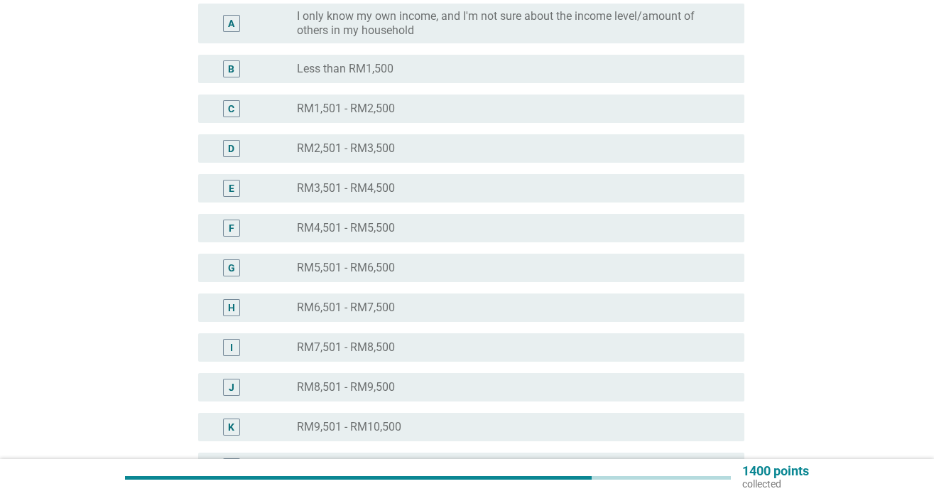
click at [478, 401] on div "J radio_button_unchecked RM8,501 - RM9,500" at bounding box center [471, 387] width 546 height 28
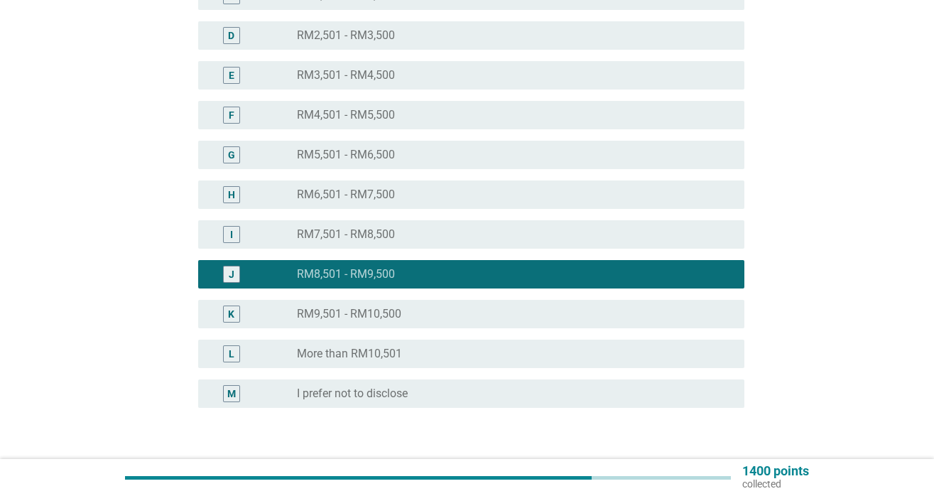
scroll to position [385, 0]
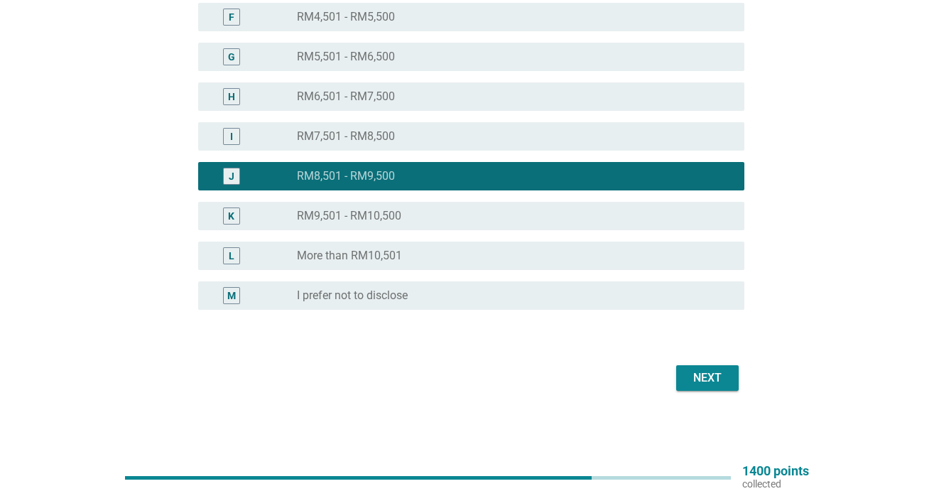
click at [710, 379] on div "Next" at bounding box center [707, 377] width 40 height 17
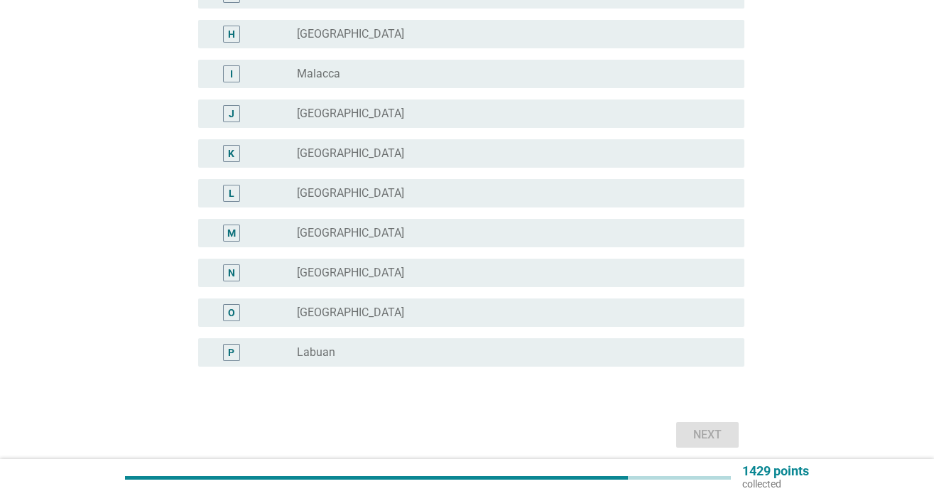
scroll to position [0, 0]
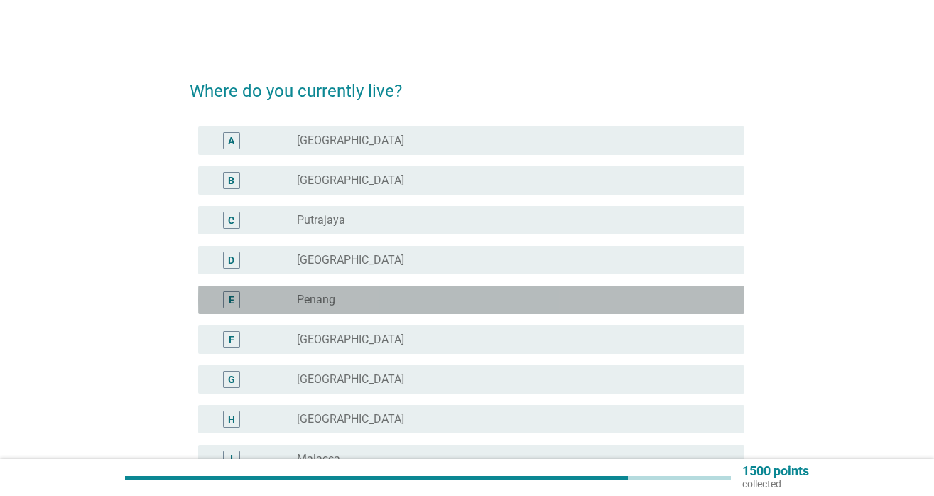
click at [469, 303] on div "radio_button_unchecked Penang" at bounding box center [509, 300] width 425 height 14
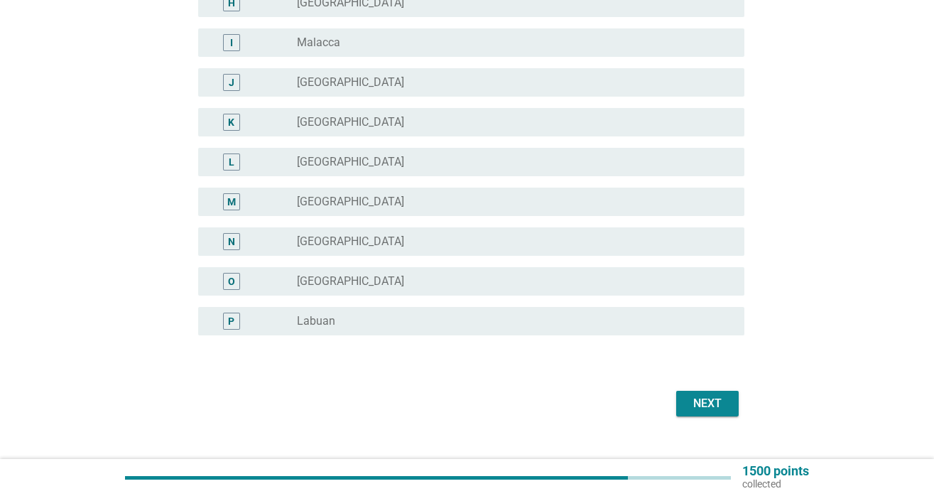
scroll to position [442, 0]
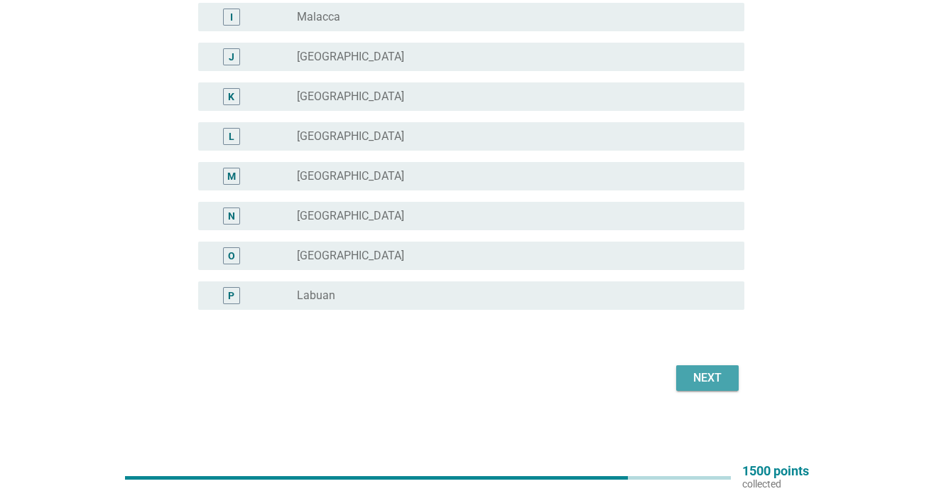
click at [708, 383] on div "Next" at bounding box center [707, 377] width 40 height 17
